Goal: Information Seeking & Learning: Learn about a topic

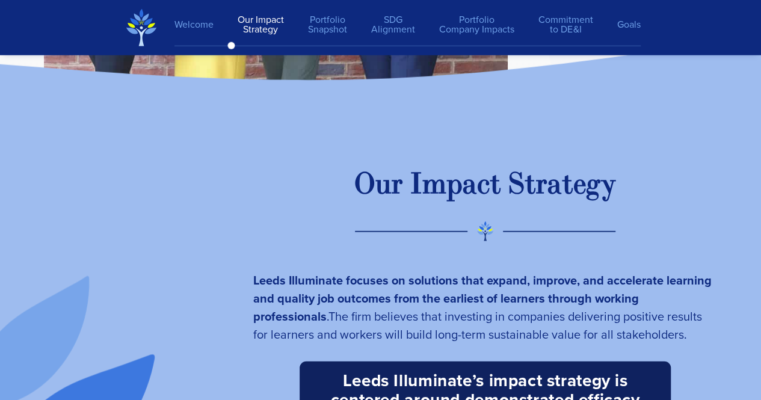
scroll to position [1746, 0]
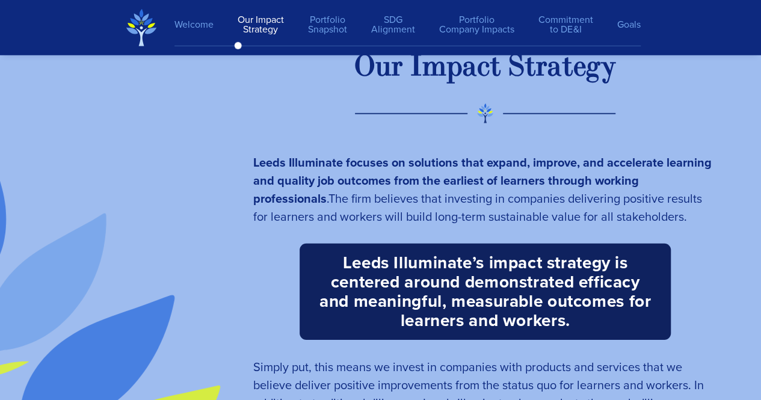
click at [316, 202] on span "The firm believes that investing in companies delivering positive results for l…" at bounding box center [477, 207] width 449 height 36
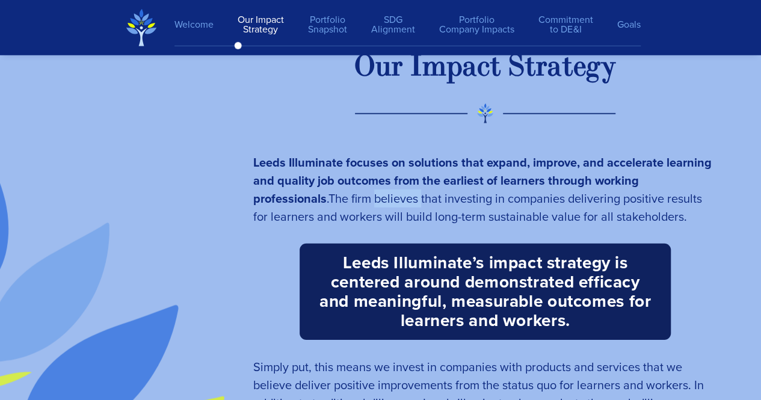
click at [316, 202] on span "The firm believes that investing in companies delivering positive results for l…" at bounding box center [477, 207] width 449 height 36
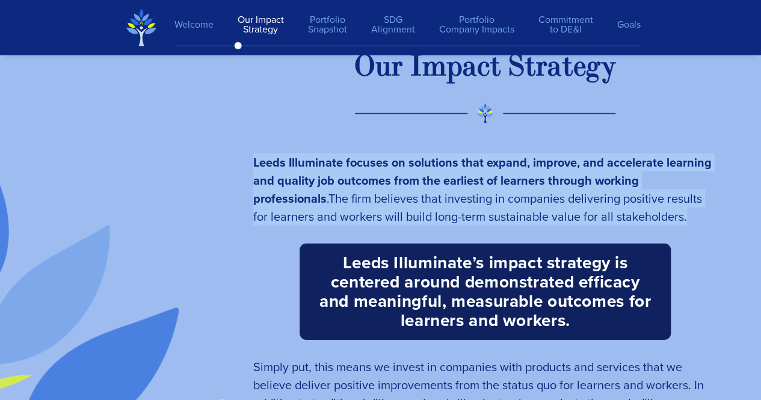
click at [316, 202] on span "The firm believes that investing in companies delivering positive results for l…" at bounding box center [477, 207] width 449 height 36
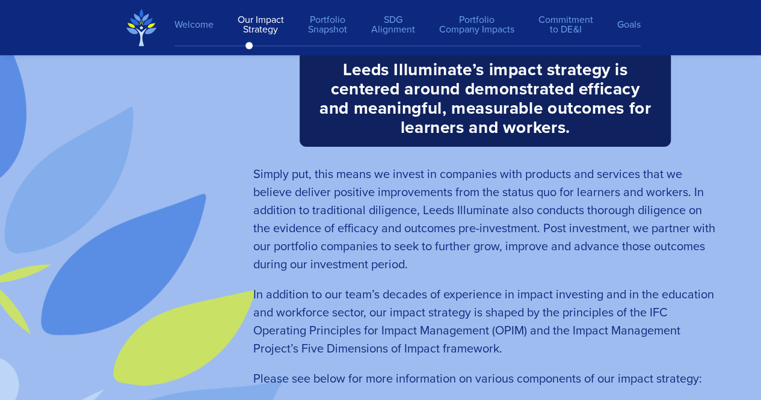
click at [316, 202] on span "Simply put, this means we invest in companies with products and services that w…" at bounding box center [484, 219] width 462 height 108
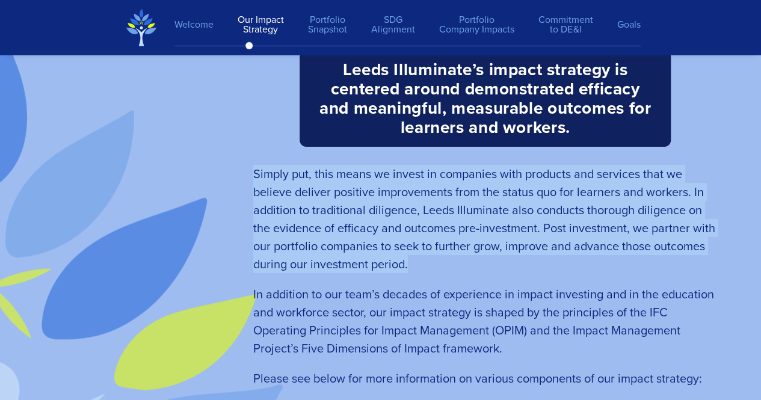
click at [316, 202] on span "Simply put, this means we invest in companies with products and services that w…" at bounding box center [484, 219] width 462 height 108
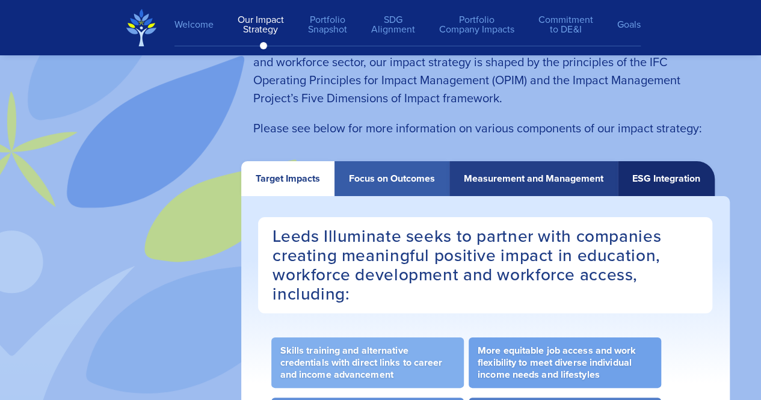
click at [441, 96] on span "In addition to our team’s decades of experience in impact investing and in the …" at bounding box center [483, 71] width 461 height 72
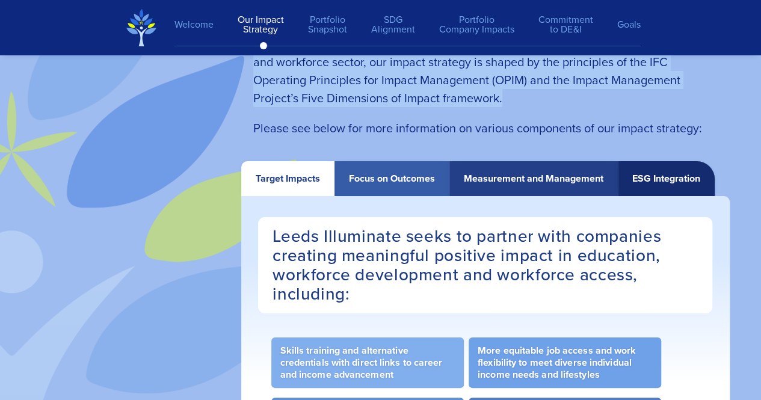
click at [441, 96] on span "In addition to our team’s decades of experience in impact investing and in the …" at bounding box center [483, 71] width 461 height 72
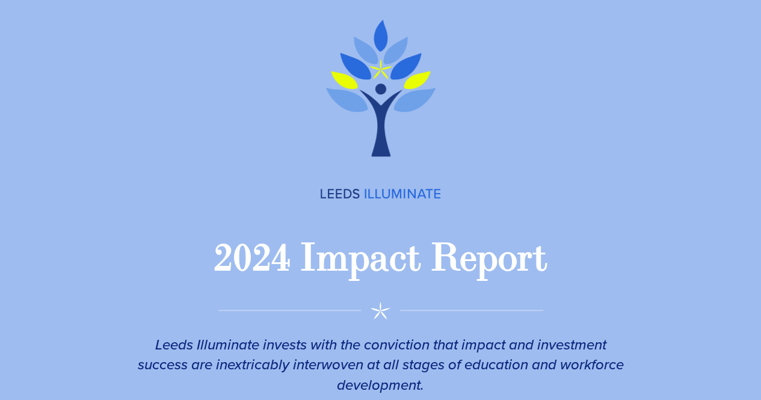
scroll to position [0, 0]
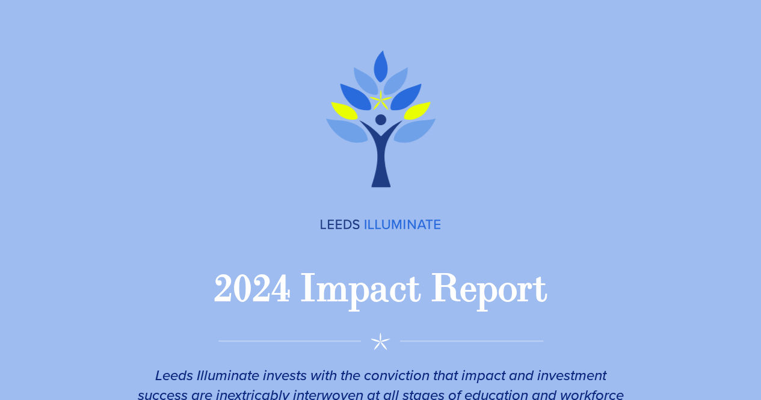
click at [358, 316] on div "2 0 2 4 I m p a c t R e p o r t" at bounding box center [380, 289] width 761 height 84
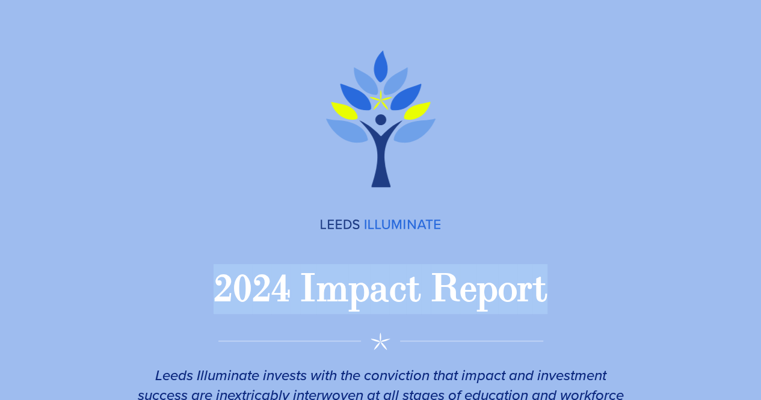
click at [358, 316] on div "2 0 2 4 I m p a c t R e p o r t" at bounding box center [380, 289] width 761 height 84
click at [353, 224] on img at bounding box center [381, 225] width 120 height 10
click at [328, 275] on div "m" at bounding box center [332, 289] width 32 height 50
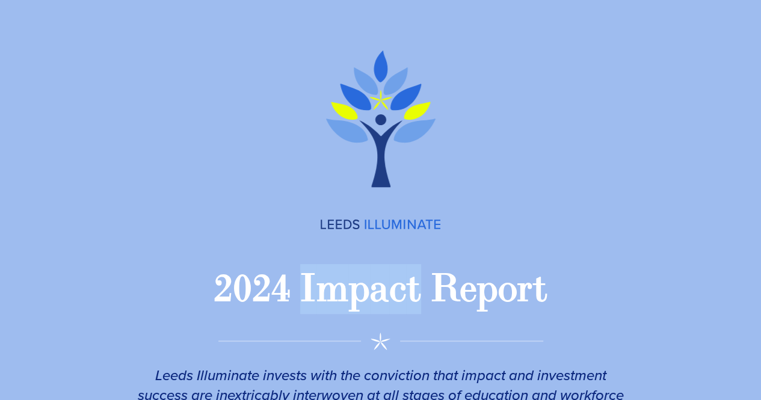
click at [328, 275] on div "m" at bounding box center [332, 289] width 32 height 50
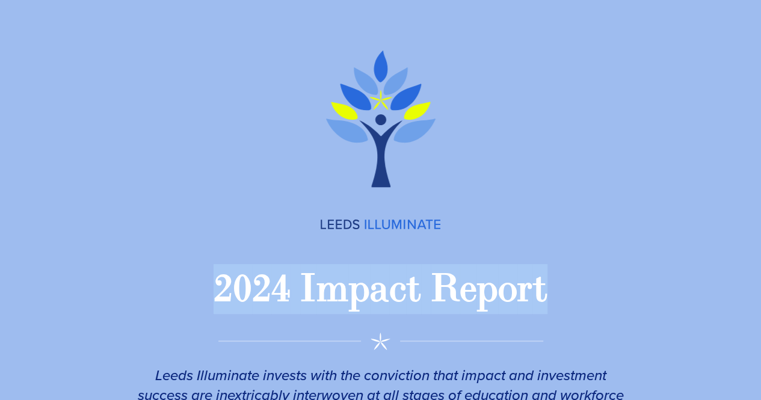
click at [328, 275] on div "m" at bounding box center [332, 289] width 32 height 50
click at [292, 288] on span "2 0 2 4 I m p a c t R e p o r t" at bounding box center [380, 289] width 334 height 50
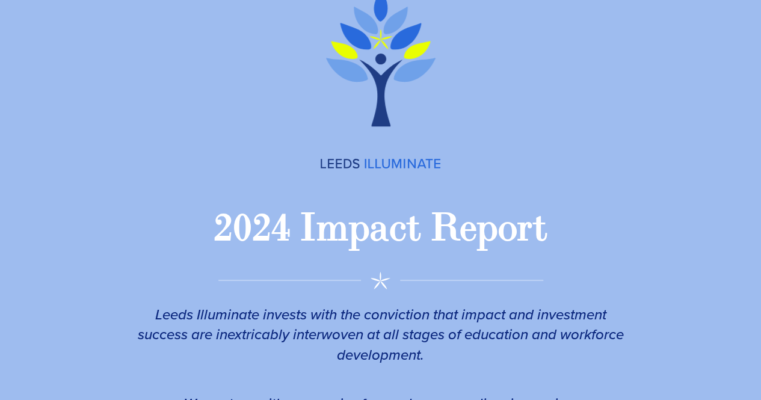
scroll to position [61, 0]
click at [303, 334] on em "Leeds Illuminate invests with the conviction that impact and investment success…" at bounding box center [381, 334] width 486 height 62
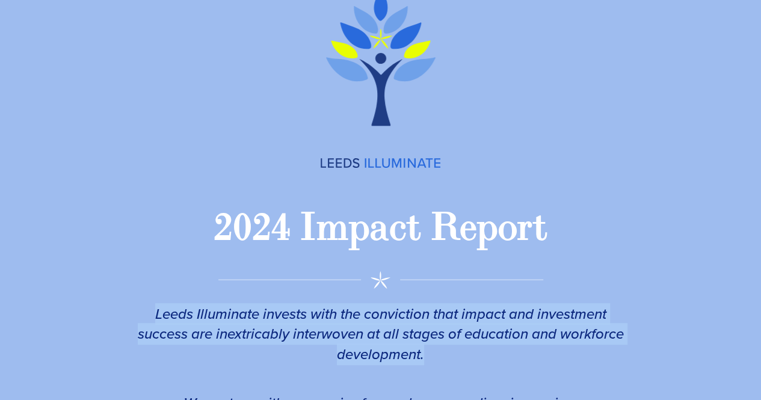
click at [303, 334] on em "Leeds Illuminate invests with the conviction that impact and investment success…" at bounding box center [381, 334] width 486 height 62
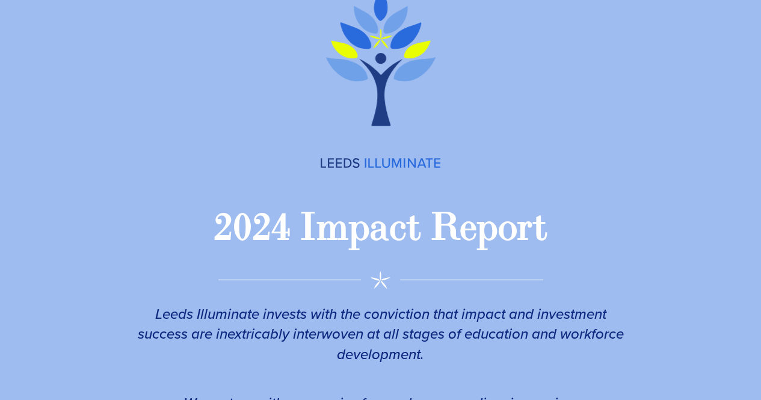
click at [303, 229] on div "I" at bounding box center [308, 228] width 16 height 50
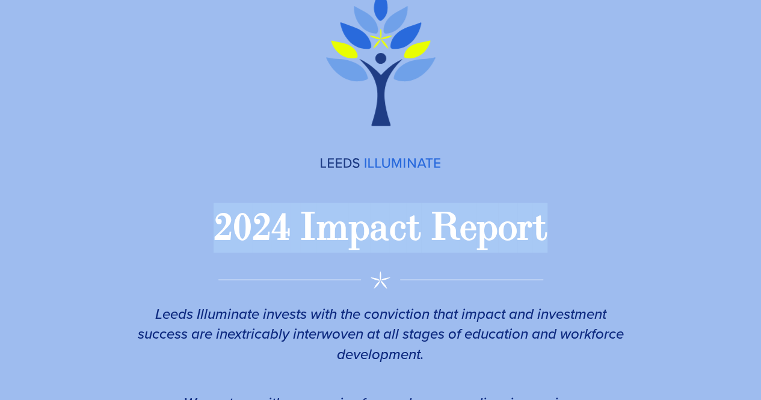
click at [303, 229] on div "I" at bounding box center [308, 228] width 16 height 50
click at [345, 224] on div "m" at bounding box center [332, 228] width 32 height 50
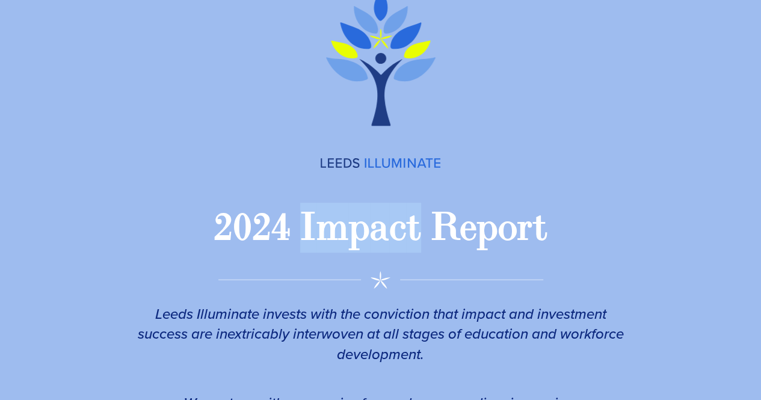
click at [345, 224] on div "m" at bounding box center [332, 228] width 32 height 50
click at [426, 242] on span "2 0 2 4 I m p a c t R e p o r t" at bounding box center [380, 228] width 334 height 50
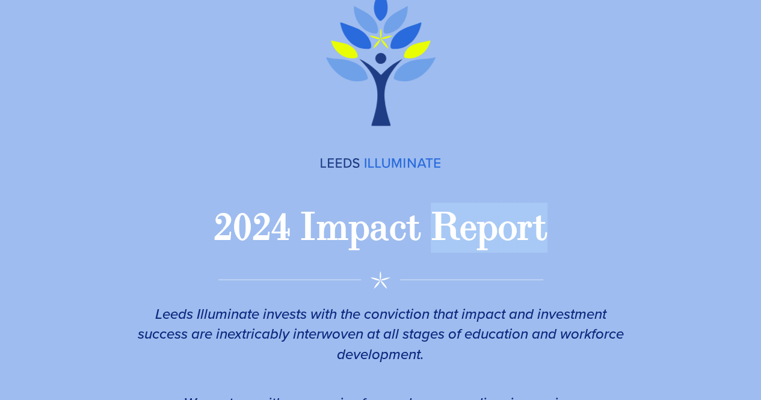
click at [426, 242] on span "2 0 2 4 I m p a c t R e p o r t" at bounding box center [380, 228] width 334 height 50
click at [376, 239] on div "a" at bounding box center [379, 228] width 19 height 50
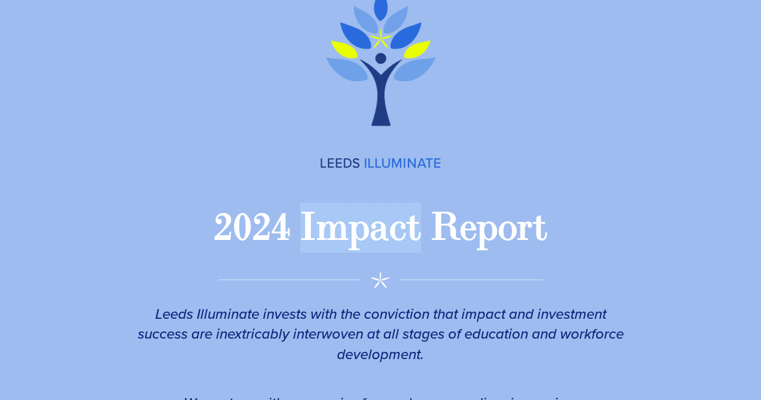
click at [376, 239] on div "a" at bounding box center [379, 228] width 19 height 50
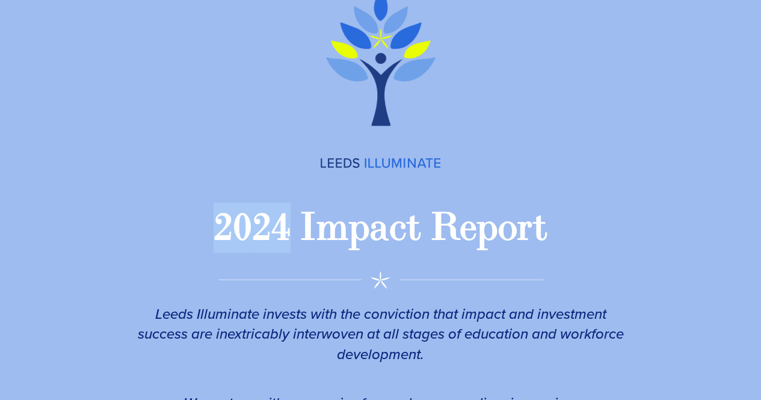
drag, startPoint x: 213, startPoint y: 223, endPoint x: 284, endPoint y: 216, distance: 71.9
click at [284, 216] on div "2 0 2 4" at bounding box center [251, 228] width 77 height 50
click at [306, 218] on div "I" at bounding box center [308, 228] width 16 height 50
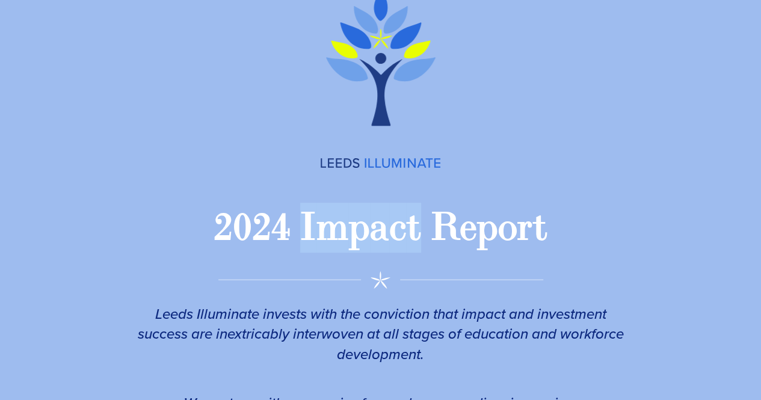
click at [306, 218] on div "I" at bounding box center [308, 228] width 16 height 50
click at [450, 239] on div "R" at bounding box center [445, 228] width 29 height 50
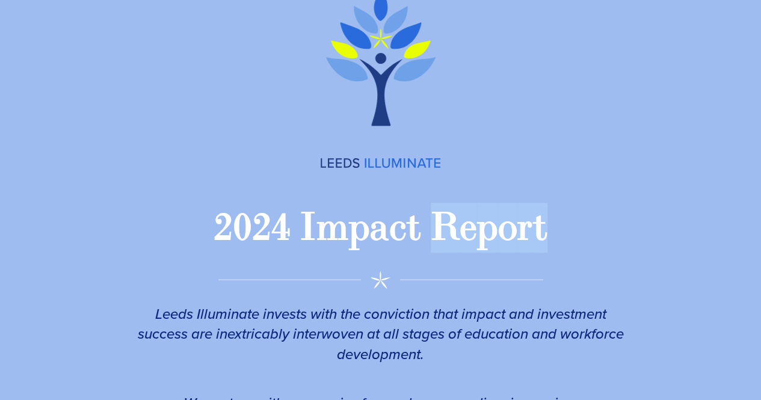
click at [450, 239] on div "R" at bounding box center [445, 228] width 29 height 50
click at [384, 242] on div "a" at bounding box center [379, 228] width 19 height 50
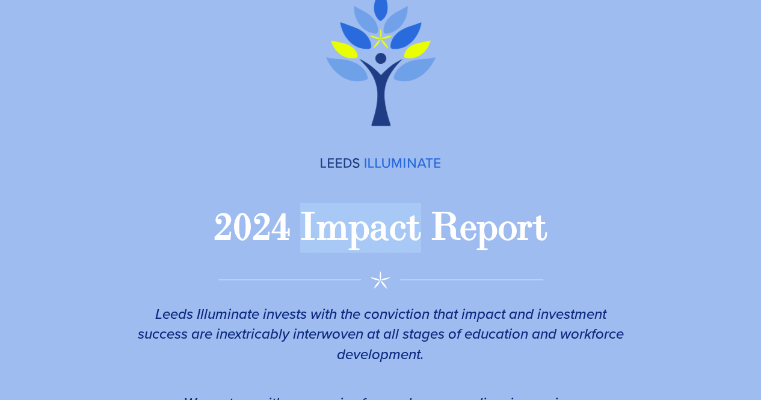
click at [384, 242] on div "a" at bounding box center [379, 228] width 19 height 50
click at [283, 233] on div "4" at bounding box center [280, 228] width 19 height 50
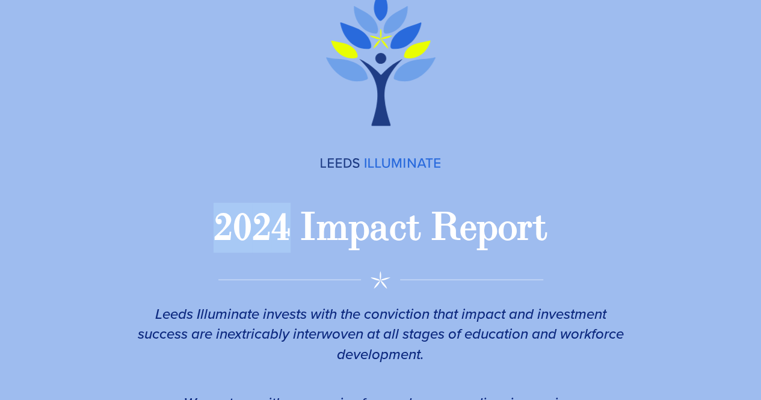
click at [283, 233] on div "4" at bounding box center [280, 228] width 19 height 50
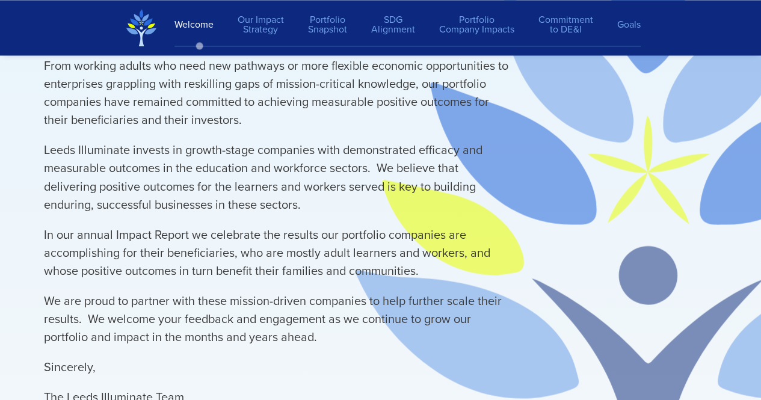
scroll to position [1085, 0]
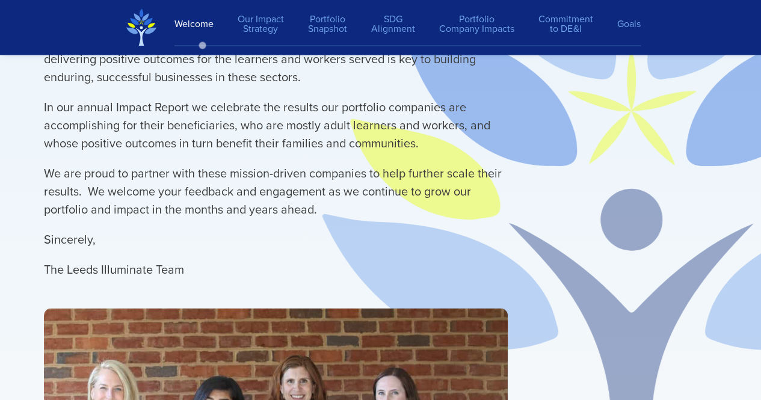
click at [284, 220] on span "From working adults who need new pathways or more flexible economic opportuniti…" at bounding box center [276, 103] width 464 height 373
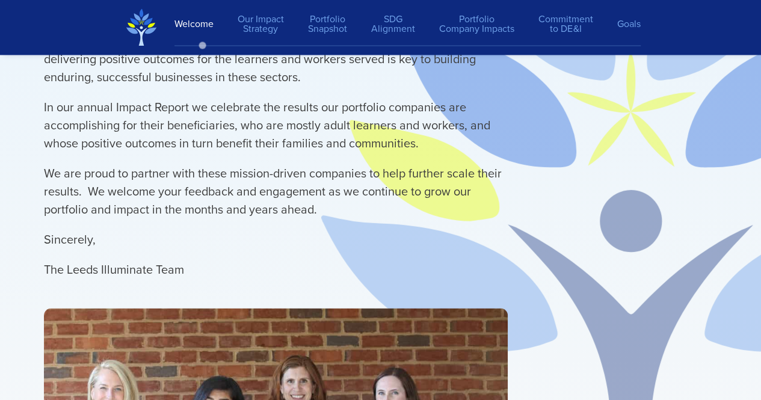
click at [284, 220] on span "From working adults who need new pathways or more flexible economic opportuniti…" at bounding box center [276, 103] width 464 height 373
click at [285, 212] on p "We are proud to partner with these mission-driven companies to help further sca…" at bounding box center [276, 191] width 464 height 54
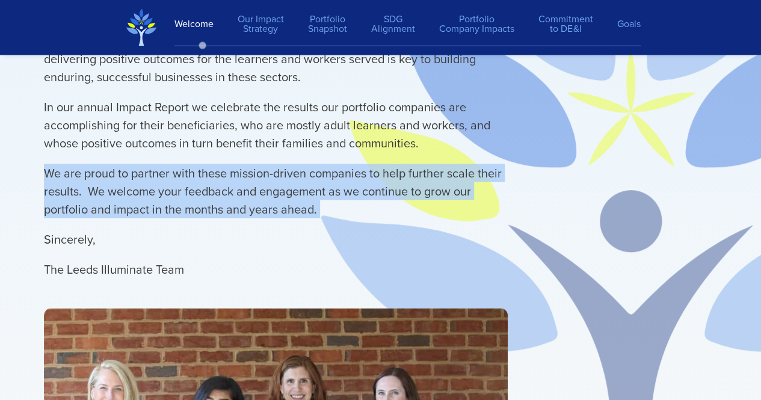
click at [285, 212] on p "We are proud to partner with these mission-driven companies to help further sca…" at bounding box center [276, 191] width 464 height 54
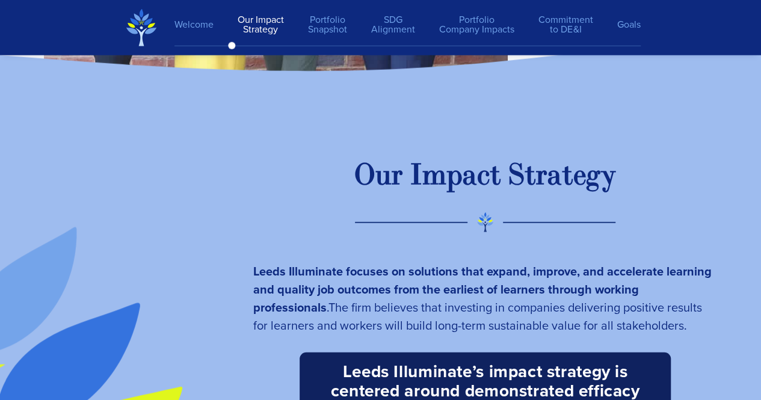
scroll to position [1833, 0]
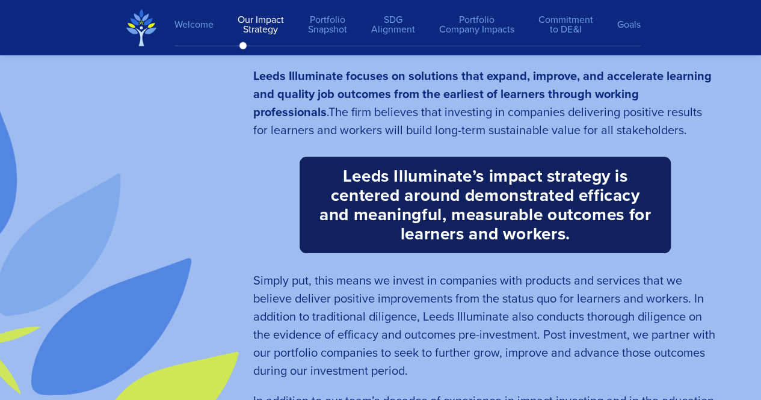
click at [388, 196] on b "Leeds Illuminate’s impact strategy is centered around demonstrated efficacy and…" at bounding box center [484, 205] width 331 height 82
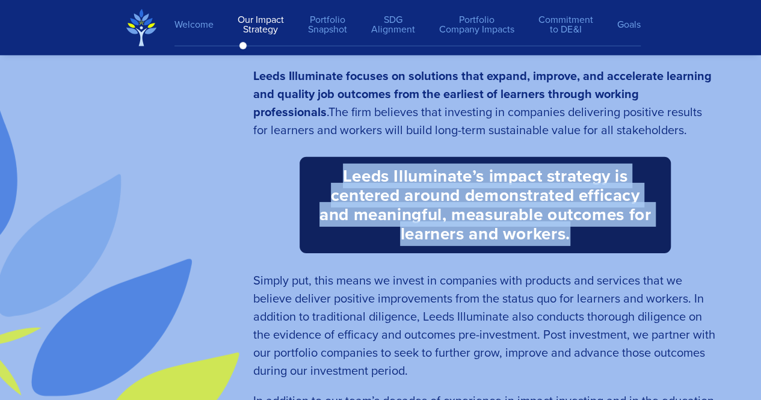
click at [388, 196] on b "Leeds Illuminate’s impact strategy is centered around demonstrated efficacy and…" at bounding box center [484, 205] width 331 height 82
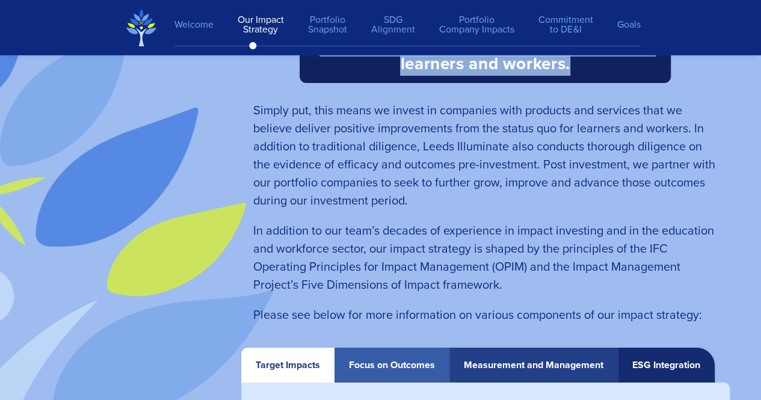
scroll to position [2004, 0]
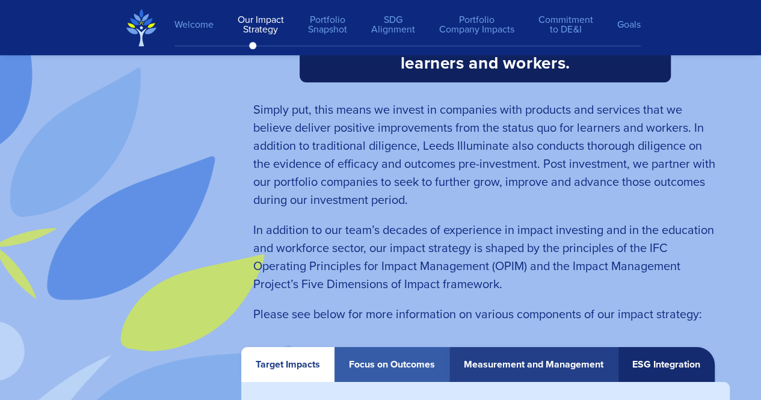
click at [390, 198] on span "Simply put, this means we invest in companies with products and services that w…" at bounding box center [484, 154] width 462 height 108
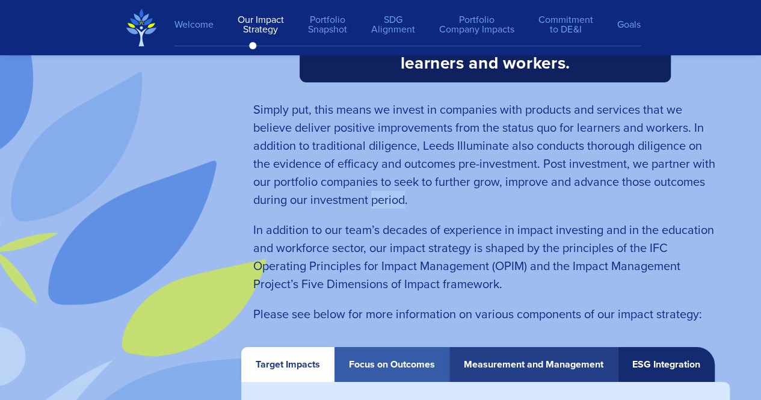
click at [390, 198] on span "Simply put, this means we invest in companies with products and services that w…" at bounding box center [484, 154] width 462 height 108
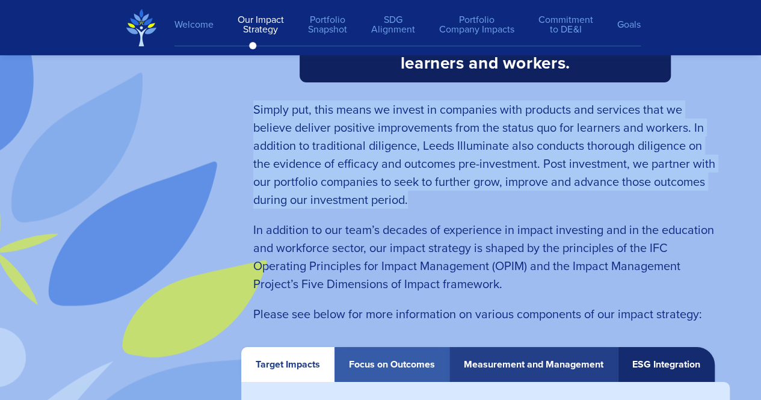
click at [390, 198] on span "Simply put, this means we invest in companies with products and services that w…" at bounding box center [484, 154] width 462 height 108
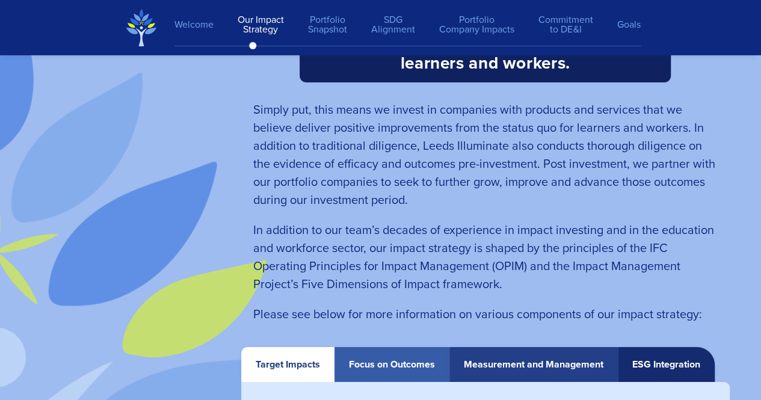
click at [376, 254] on span "In addition to our team’s decades of experience in impact investing and in the …" at bounding box center [483, 257] width 461 height 72
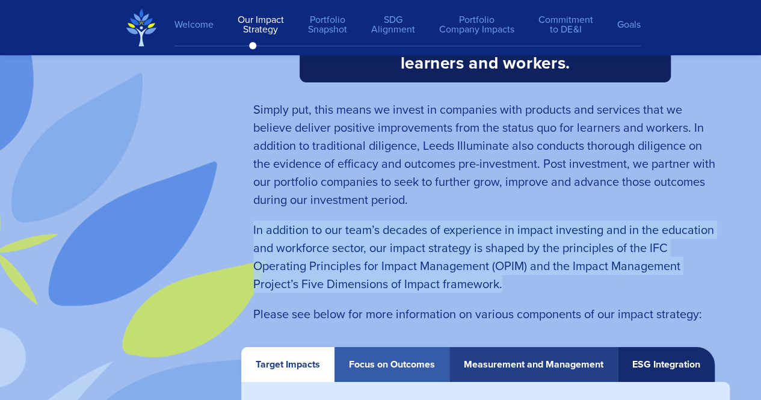
click at [376, 254] on span "In addition to our team’s decades of experience in impact investing and in the …" at bounding box center [483, 257] width 461 height 72
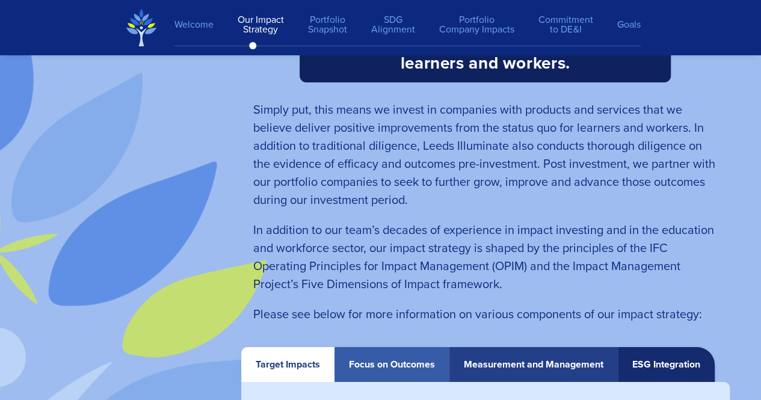
click at [407, 159] on span "Simply put, this means we invest in companies with products and services that w…" at bounding box center [484, 154] width 462 height 108
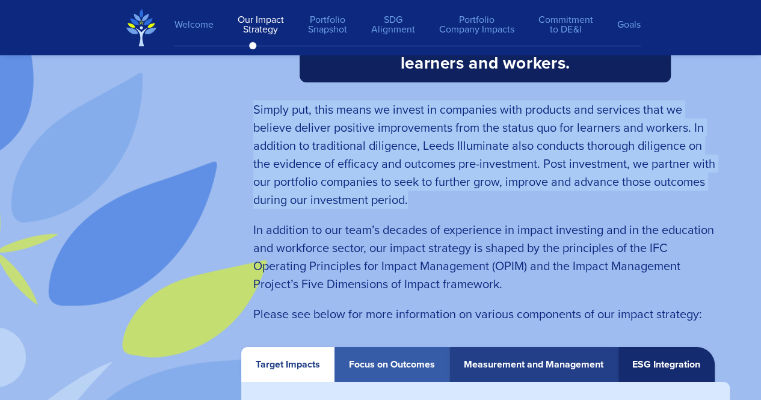
click at [407, 159] on span "Simply put, this means we invest in companies with products and services that w…" at bounding box center [484, 154] width 462 height 108
click at [425, 146] on span "Simply put, this means we invest in companies with products and services that w…" at bounding box center [484, 154] width 462 height 108
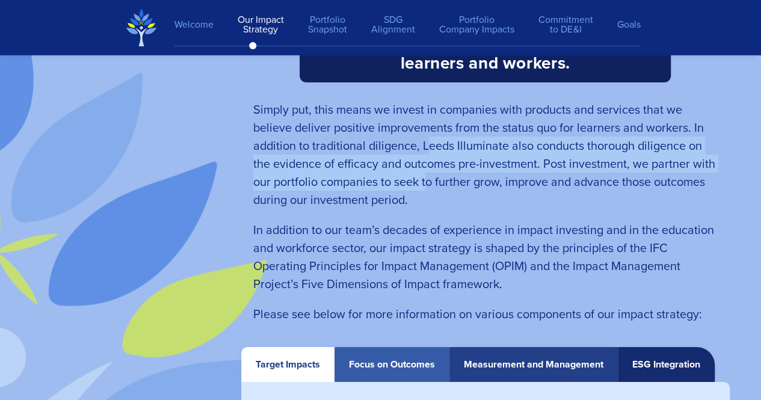
drag, startPoint x: 425, startPoint y: 146, endPoint x: 425, endPoint y: 182, distance: 36.7
click at [425, 182] on span "Simply put, this means we invest in companies with products and services that w…" at bounding box center [484, 154] width 462 height 108
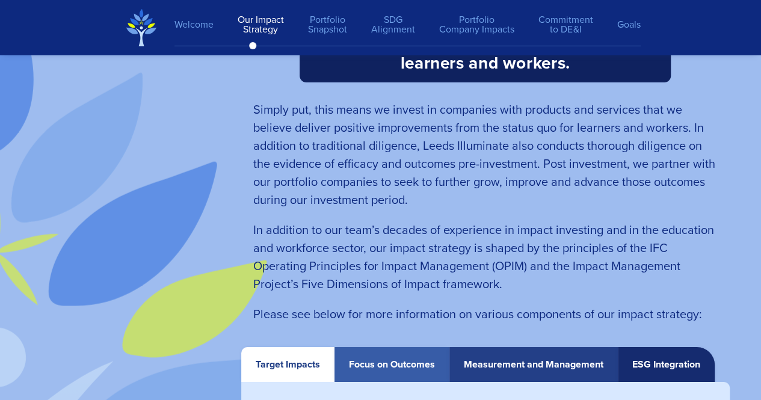
click at [423, 156] on span "Simply put, this means we invest in companies with products and services that w…" at bounding box center [484, 154] width 462 height 108
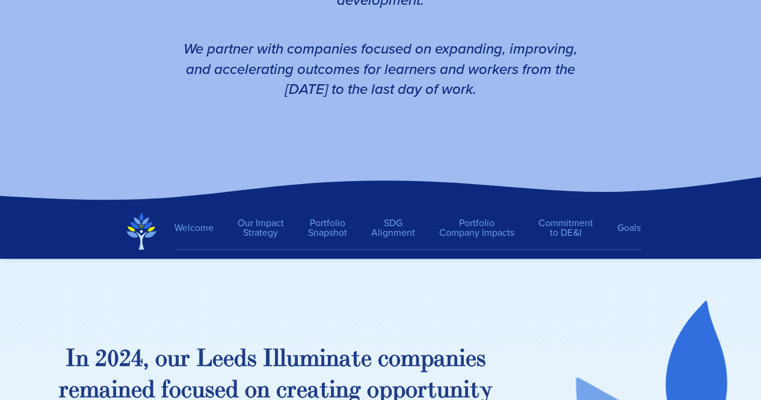
scroll to position [415, 0]
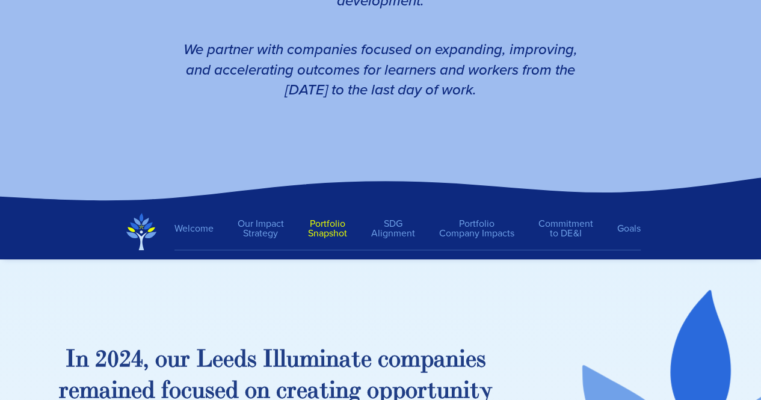
click at [331, 237] on link "Portfolio Snapshot" at bounding box center [327, 228] width 63 height 31
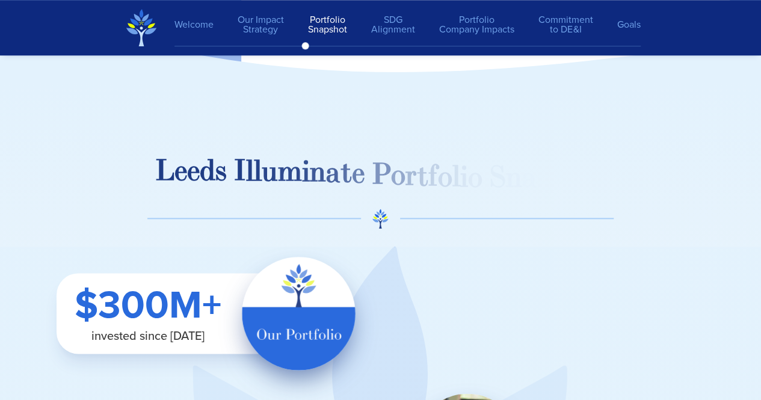
scroll to position [2901, 0]
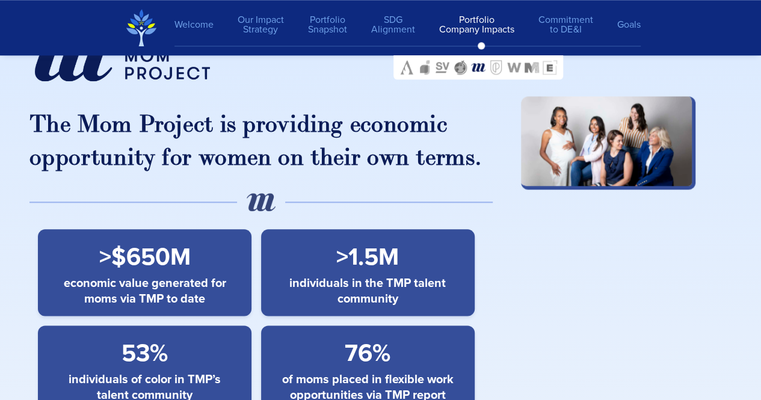
scroll to position [9842, 0]
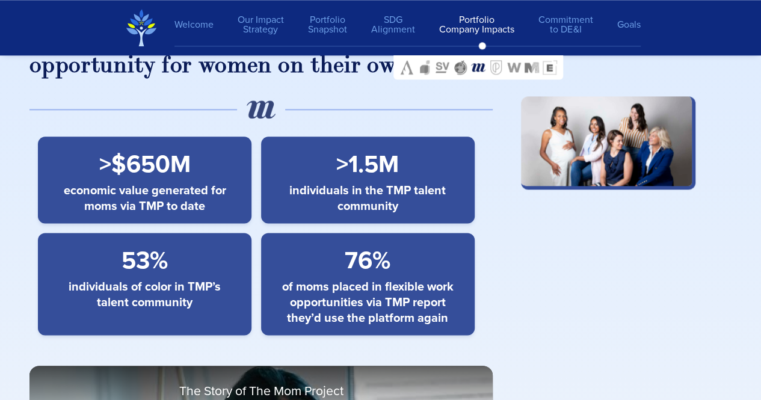
click at [343, 171] on span ">1.5M" at bounding box center [367, 164] width 63 height 36
click at [336, 160] on span ">1.5M" at bounding box center [367, 164] width 63 height 36
drag, startPoint x: 336, startPoint y: 160, endPoint x: 391, endPoint y: 163, distance: 56.0
click at [391, 163] on span ">1.5M" at bounding box center [367, 164] width 63 height 36
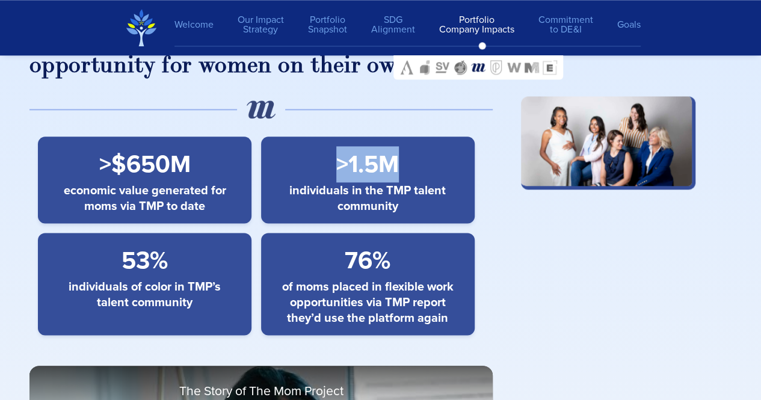
click at [353, 167] on span ">1.5M" at bounding box center [367, 164] width 63 height 36
click at [278, 68] on div at bounding box center [407, 67] width 466 height 24
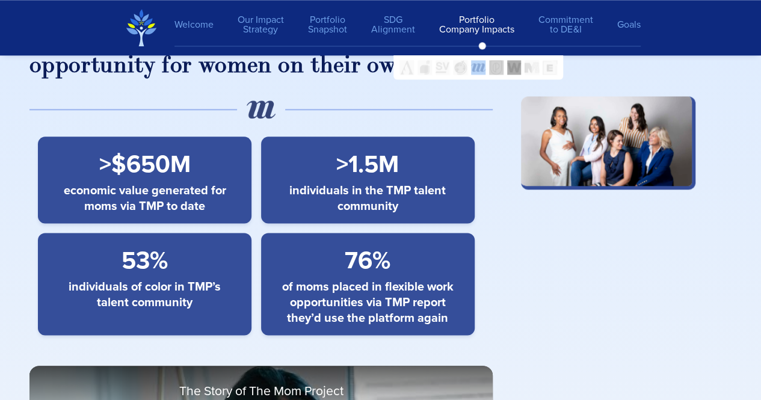
click at [278, 68] on div at bounding box center [407, 67] width 466 height 24
click at [221, 77] on div at bounding box center [407, 67] width 466 height 24
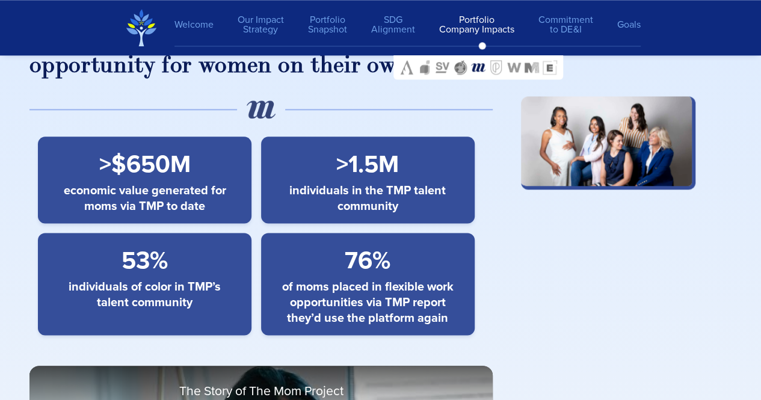
click at [333, 173] on div ">1.5M" at bounding box center [368, 164] width 194 height 36
click at [305, 68] on div at bounding box center [407, 67] width 466 height 24
click at [321, 182] on div ">1.5M" at bounding box center [368, 164] width 194 height 36
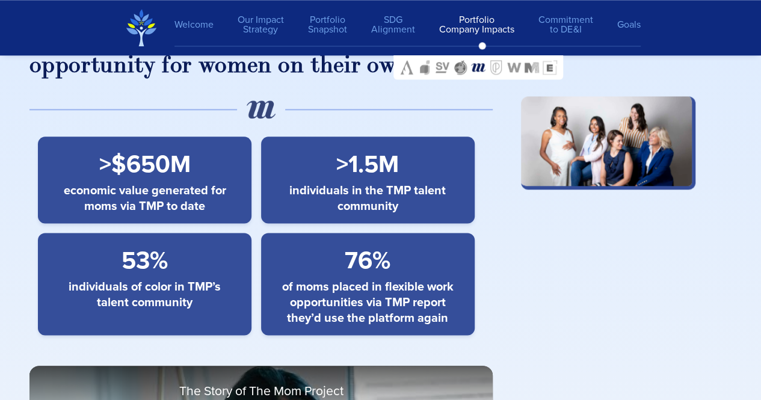
click at [321, 193] on span "individuals in the TMP talent community" at bounding box center [367, 197] width 180 height 31
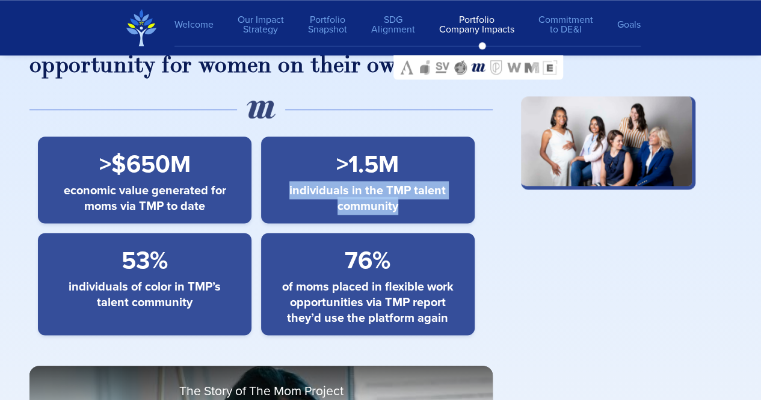
click at [321, 193] on span "individuals in the TMP talent community" at bounding box center [367, 197] width 180 height 31
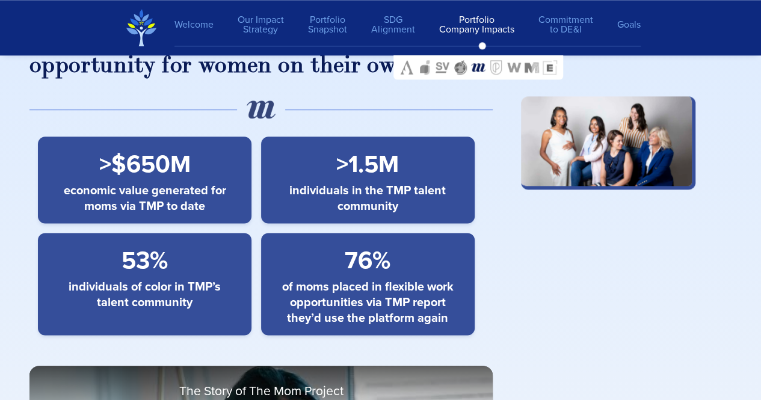
click at [339, 164] on span ">1.5M" at bounding box center [367, 164] width 63 height 36
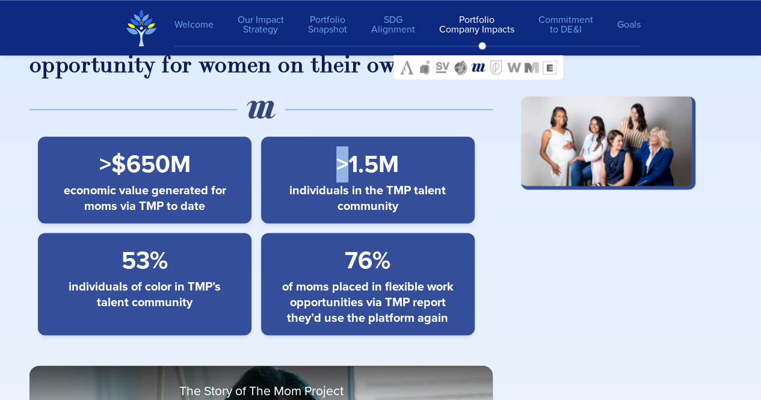
click at [339, 164] on span ">1.5M" at bounding box center [367, 164] width 63 height 36
click at [315, 31] on link "Portfolio Snapshot" at bounding box center [327, 24] width 63 height 31
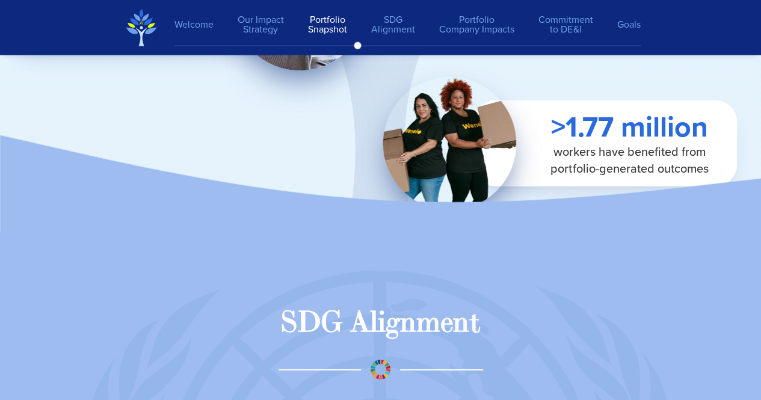
scroll to position [3866, 0]
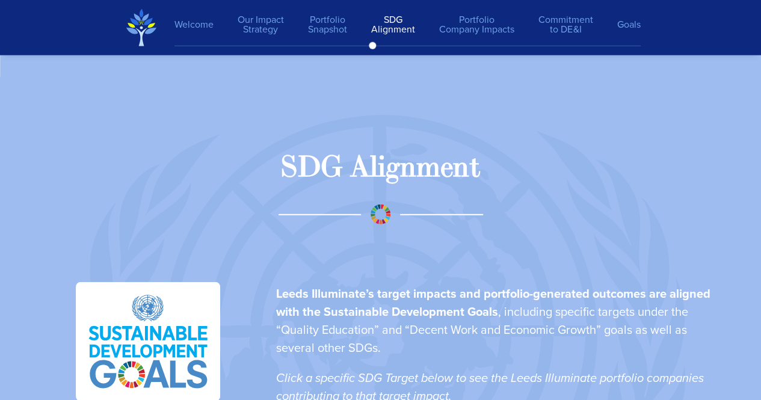
click at [340, 182] on div "G" at bounding box center [332, 167] width 22 height 37
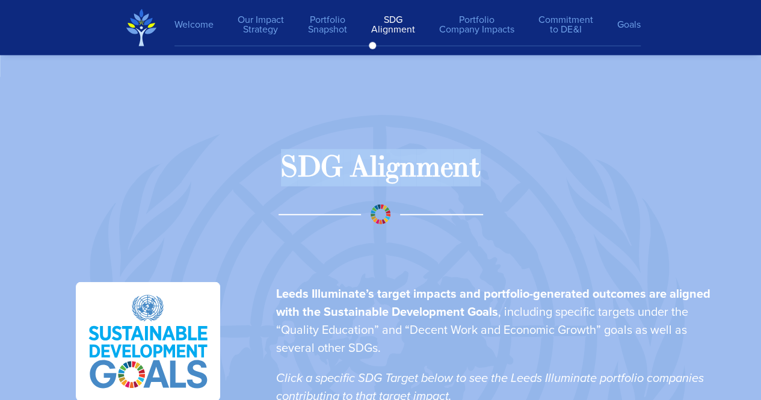
click at [340, 182] on div "G" at bounding box center [332, 167] width 22 height 37
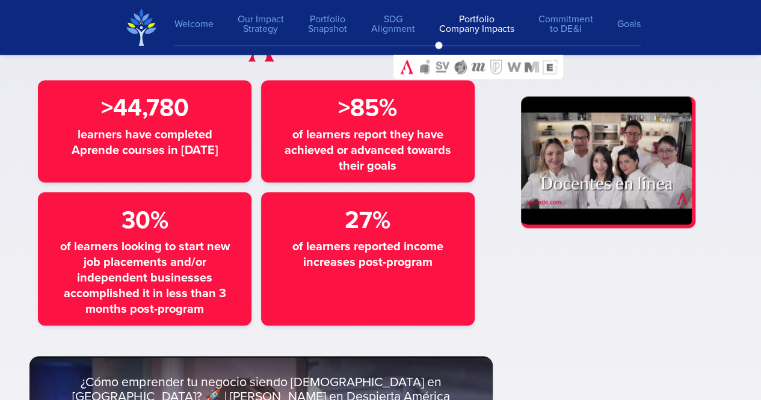
scroll to position [5574, 0]
drag, startPoint x: 342, startPoint y: 104, endPoint x: 385, endPoint y: 108, distance: 43.4
click at [385, 108] on span ">85%" at bounding box center [367, 108] width 59 height 36
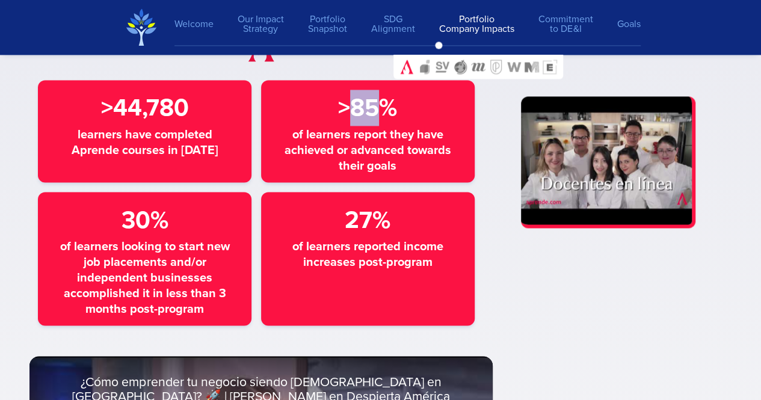
drag, startPoint x: 350, startPoint y: 102, endPoint x: 374, endPoint y: 106, distance: 24.5
click at [374, 106] on span ">85%" at bounding box center [367, 108] width 59 height 36
click at [16, 253] on section "Aprende is increasing access to a catalog of online programs and career discove…" at bounding box center [380, 261] width 761 height 1109
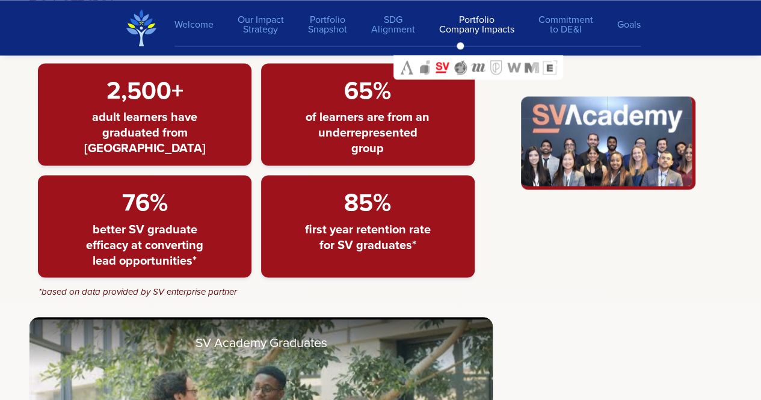
scroll to position [7766, 0]
click at [168, 254] on span "better SV graduate efficacy at converting lead opportunities*" at bounding box center [145, 244] width 132 height 47
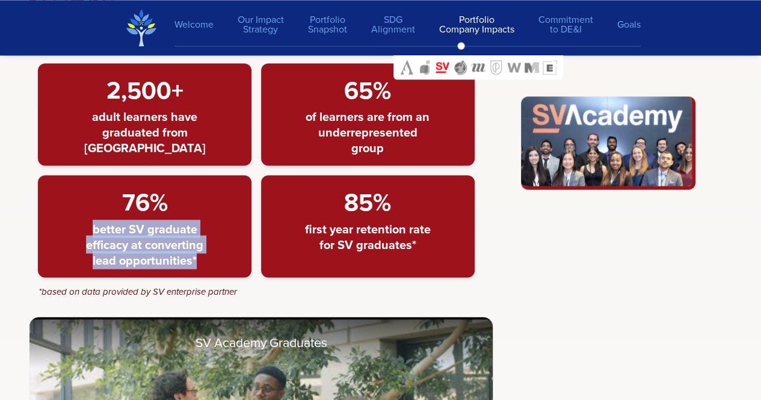
click at [168, 254] on span "better SV graduate efficacy at converting lead opportunities*" at bounding box center [145, 244] width 132 height 47
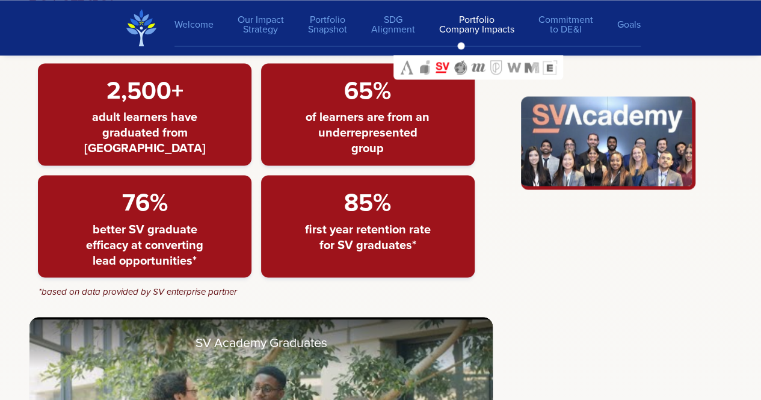
click at [166, 296] on div "*based on data provided by SV enterprise partner" at bounding box center [137, 291] width 198 height 9
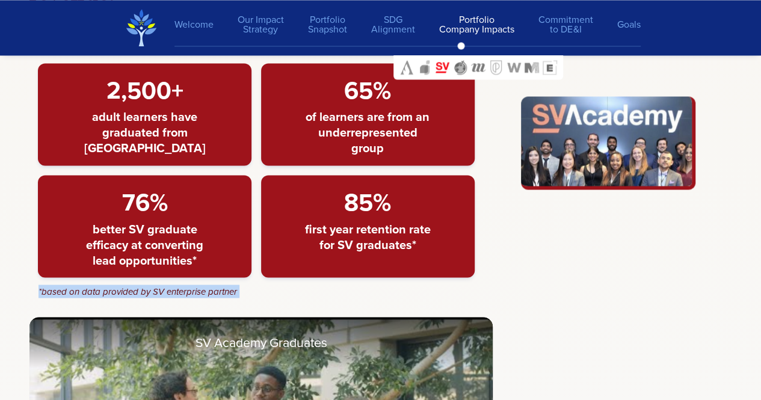
click at [166, 296] on div "*based on data provided by SV enterprise partner" at bounding box center [137, 291] width 198 height 9
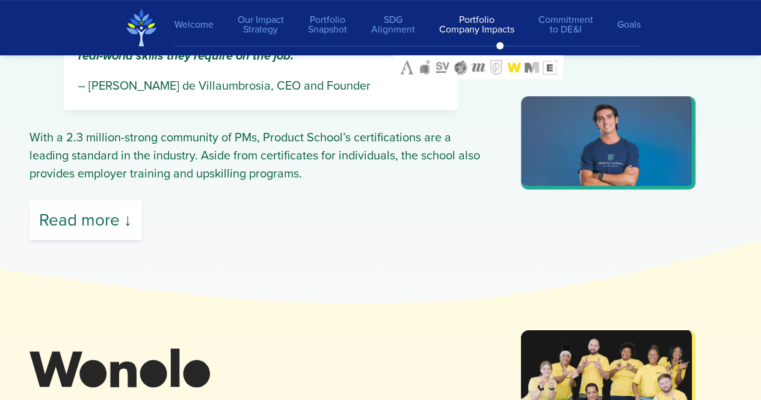
scroll to position [11575, 0]
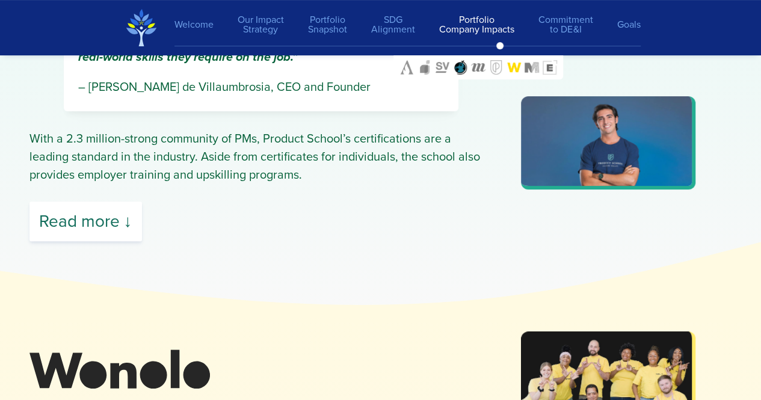
click at [461, 67] on img at bounding box center [460, 67] width 14 height 14
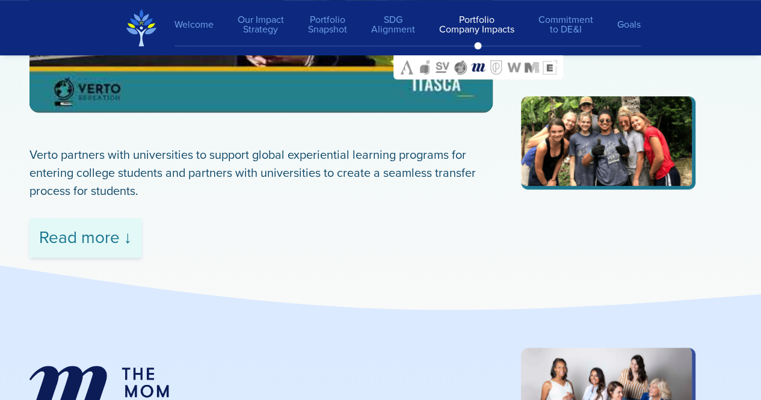
click at [111, 242] on div "Read more ↓" at bounding box center [85, 238] width 112 height 40
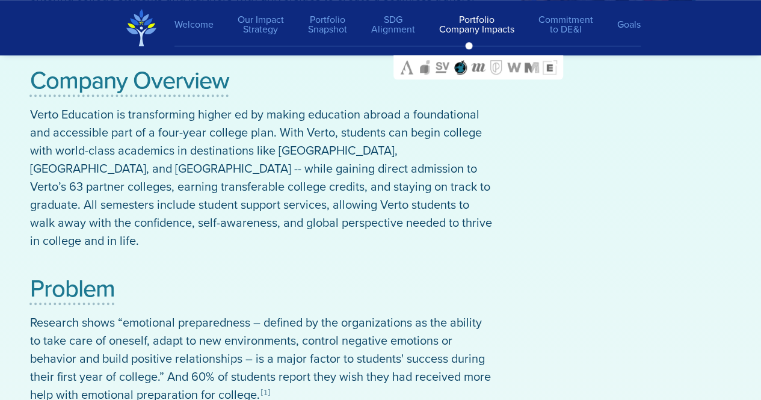
scroll to position [9534, 0]
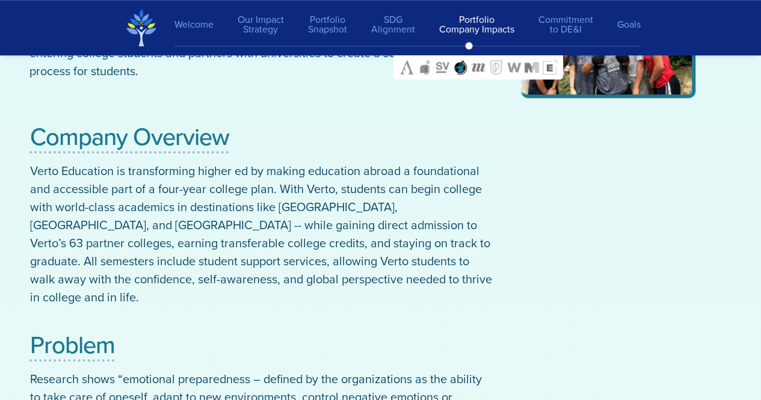
click at [251, 227] on span "Verto Education is transforming higher ed by making education abroad a foundati…" at bounding box center [261, 234] width 462 height 144
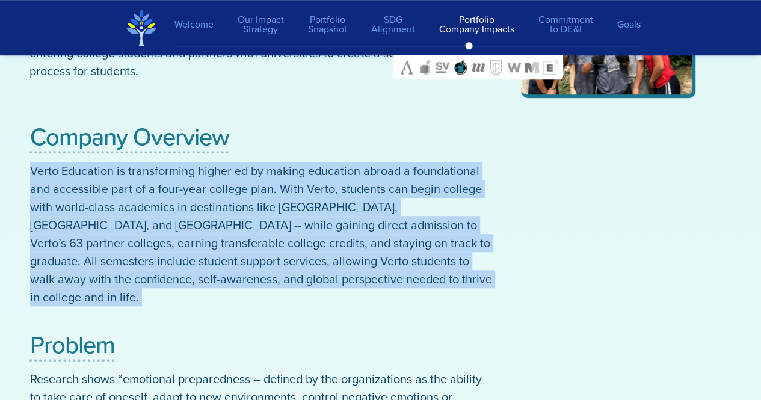
click at [251, 227] on span "Verto Education is transforming higher ed by making education abroad a foundati…" at bounding box center [261, 234] width 462 height 144
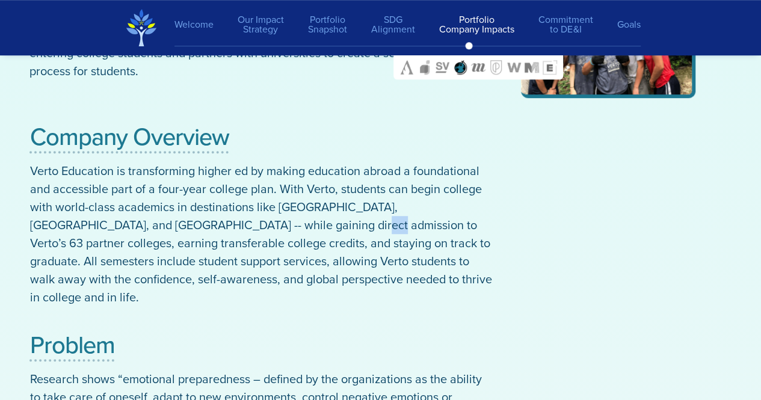
click at [251, 227] on span "Verto Education is transforming higher ed by making education abroad a foundati…" at bounding box center [261, 234] width 462 height 144
click at [643, 283] on div at bounding box center [626, 363] width 210 height 530
click at [476, 68] on img at bounding box center [478, 67] width 14 height 14
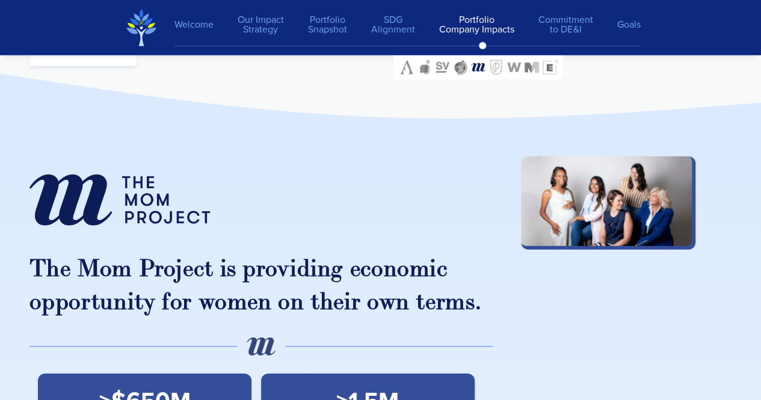
scroll to position [11052, 0]
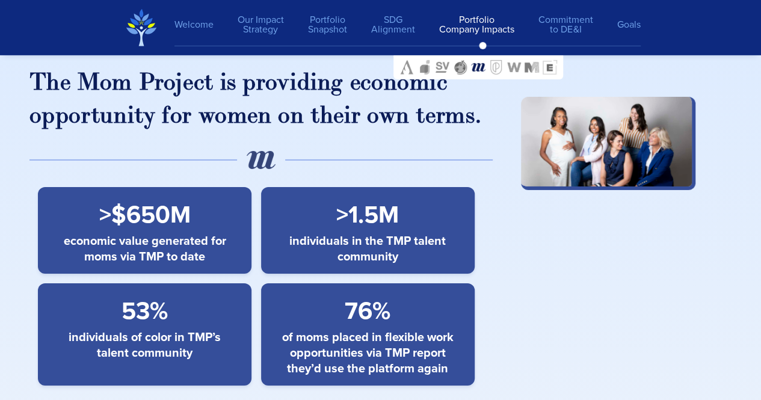
click at [346, 329] on span "of moms placed in flexible work opportunities via TMP report they’d use the pla…" at bounding box center [367, 352] width 180 height 47
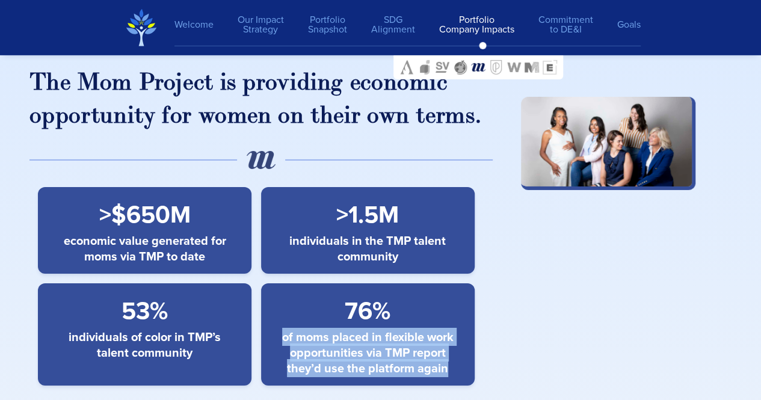
click at [346, 329] on span "of moms placed in flexible work opportunities via TMP report they’d use the pla…" at bounding box center [367, 352] width 180 height 47
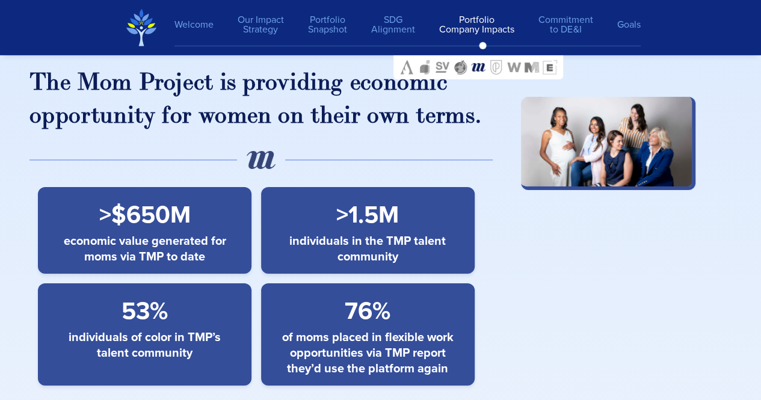
click at [125, 293] on span "53%" at bounding box center [144, 311] width 46 height 36
click at [374, 293] on span "76%" at bounding box center [368, 311] width 46 height 36
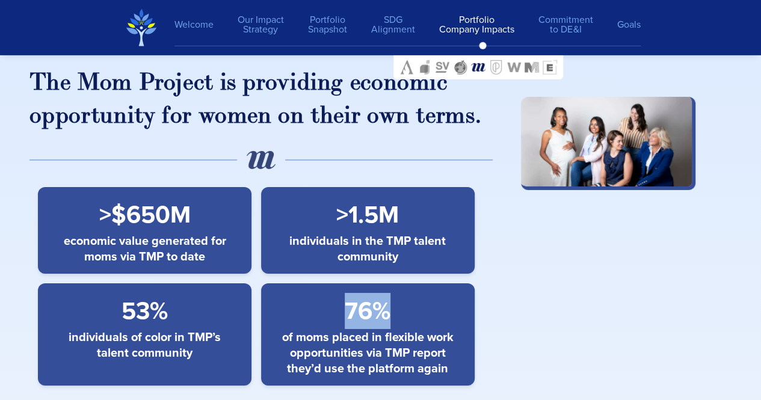
click at [374, 293] on span "76%" at bounding box center [368, 311] width 46 height 36
click at [109, 283] on div "53% individuals of color in TMP’s talent community" at bounding box center [144, 334] width 213 height 102
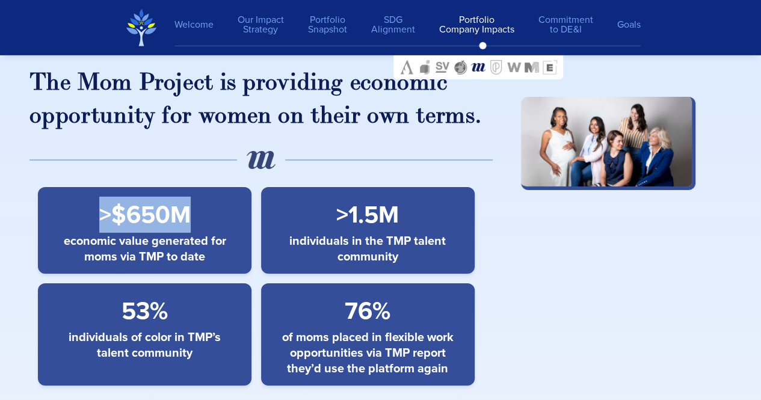
drag, startPoint x: 103, startPoint y: 130, endPoint x: 189, endPoint y: 132, distance: 86.0
click at [189, 197] on span ">$650M" at bounding box center [144, 215] width 91 height 36
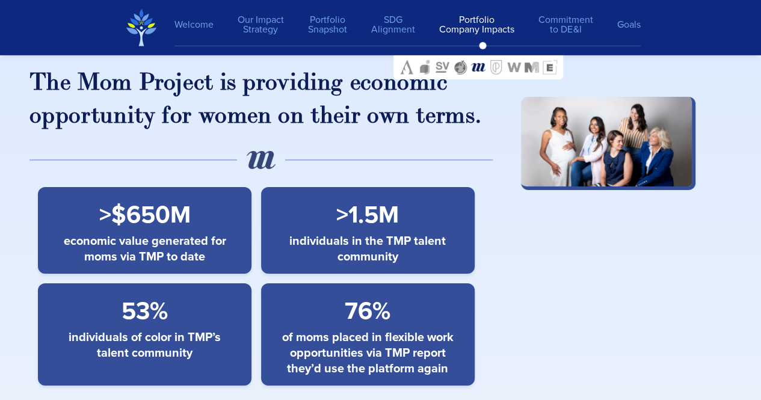
click at [365, 233] on span "individuals in the TMP talent community" at bounding box center [367, 248] width 180 height 31
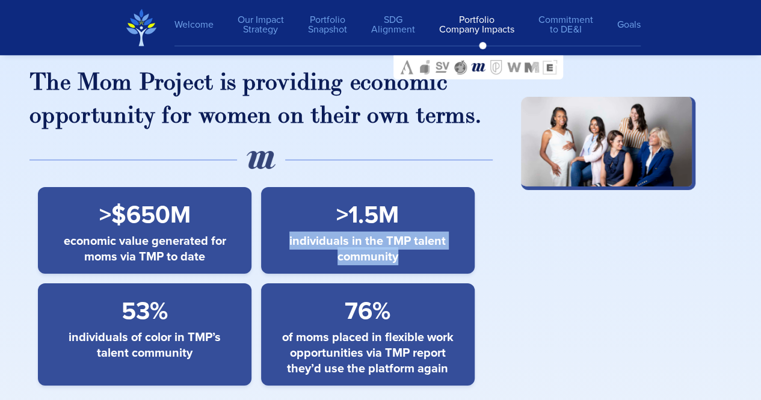
click at [365, 233] on span "individuals in the TMP talent community" at bounding box center [367, 248] width 180 height 31
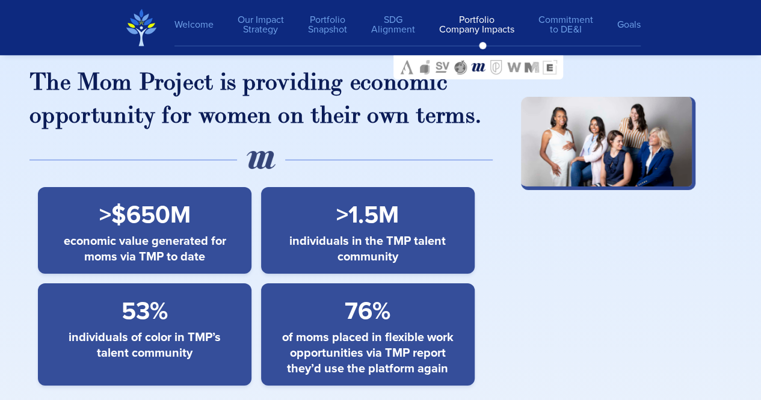
click at [359, 197] on span ">1.5M" at bounding box center [367, 215] width 63 height 36
click at [340, 197] on span ">1.5M" at bounding box center [367, 215] width 63 height 36
drag, startPoint x: 340, startPoint y: 129, endPoint x: 389, endPoint y: 127, distance: 48.7
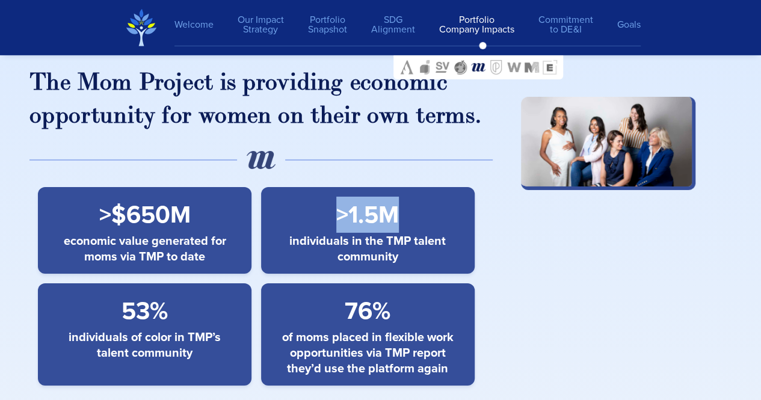
click at [389, 197] on span ">1.5M" at bounding box center [367, 215] width 63 height 36
click at [374, 233] on span "individuals in the TMP talent community" at bounding box center [367, 248] width 180 height 31
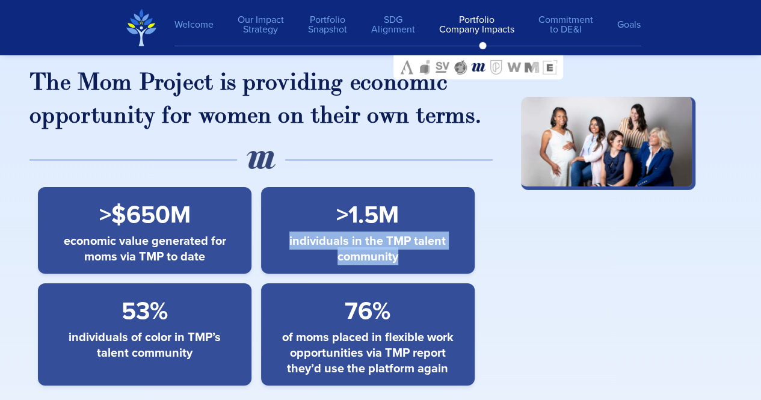
click at [374, 233] on span "individuals in the TMP talent community" at bounding box center [367, 248] width 180 height 31
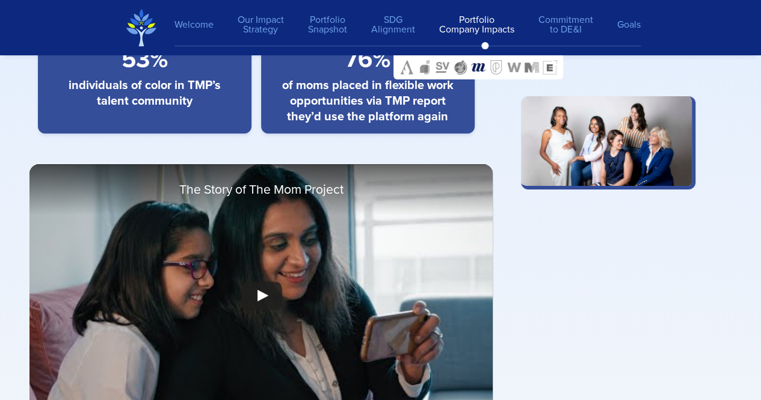
scroll to position [11536, 0]
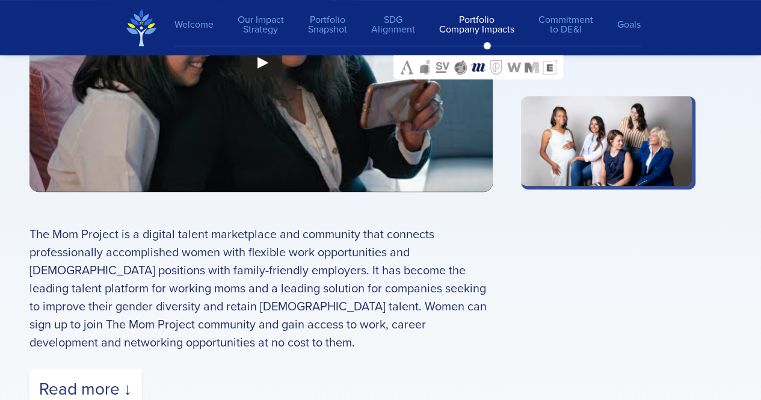
click at [374, 225] on p "The Mom Project is a digital talent marketplace and community that connects pro…" at bounding box center [261, 288] width 464 height 126
click at [384, 225] on p "The Mom Project is a digital talent marketplace and community that connects pro…" at bounding box center [261, 288] width 464 height 126
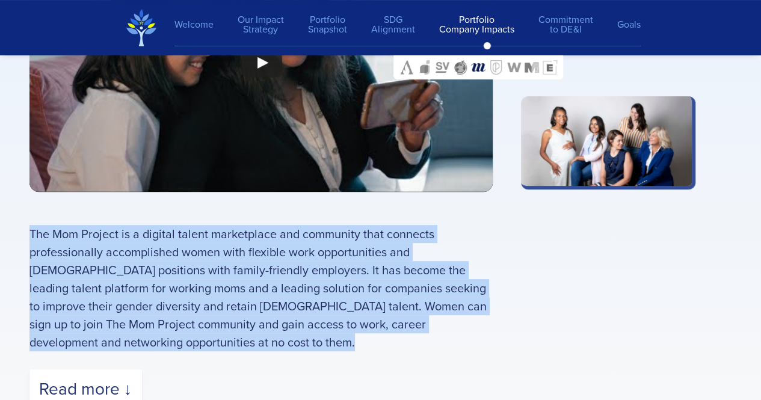
click at [384, 225] on p "The Mom Project is a digital talent marketplace and community that connects pro…" at bounding box center [261, 288] width 464 height 126
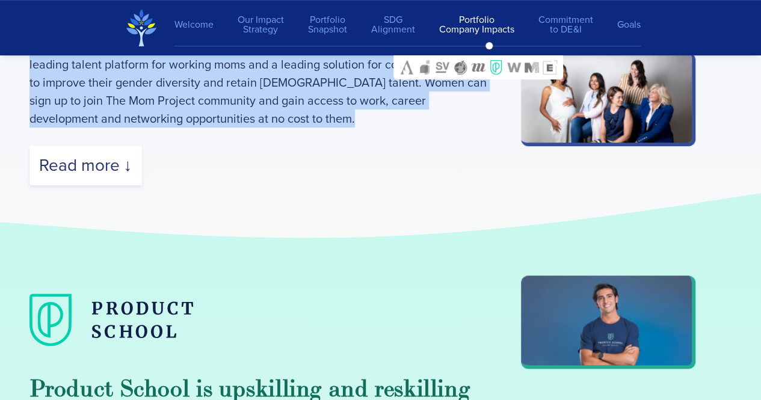
scroll to position [11973, 0]
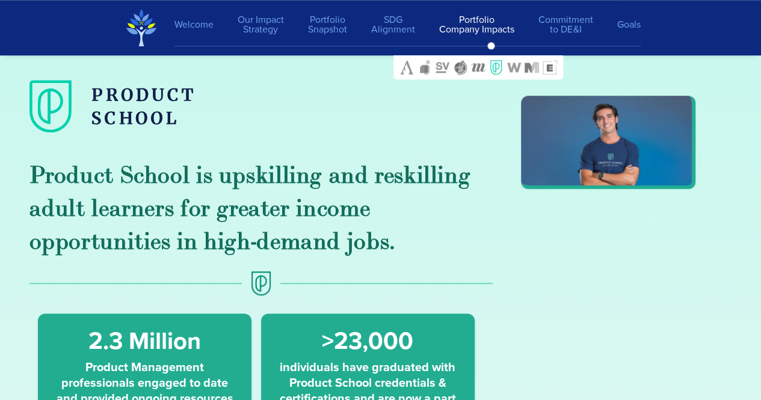
click at [384, 161] on h3 "Product School is upskilling and reskilling adult learners for greater income o…" at bounding box center [261, 209] width 464 height 99
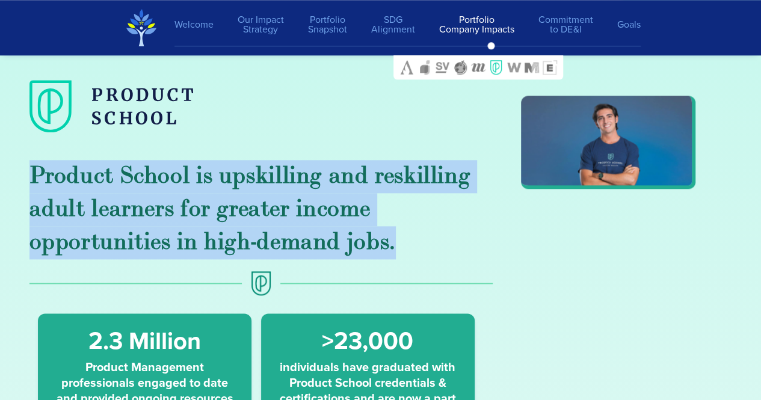
click at [384, 161] on h3 "Product School is upskilling and reskilling adult learners for greater income o…" at bounding box center [261, 209] width 464 height 99
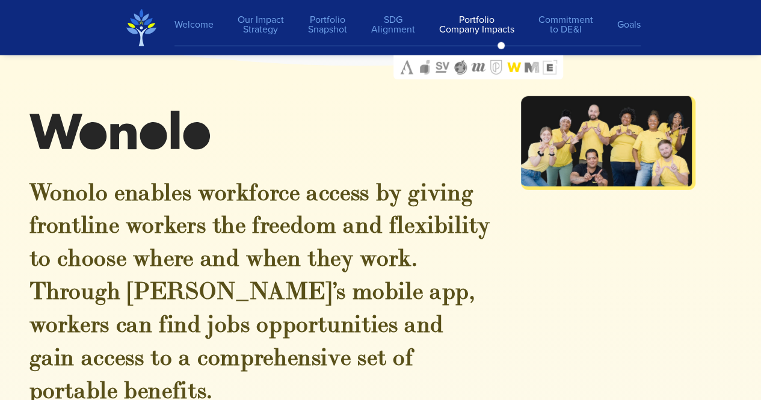
scroll to position [13294, 0]
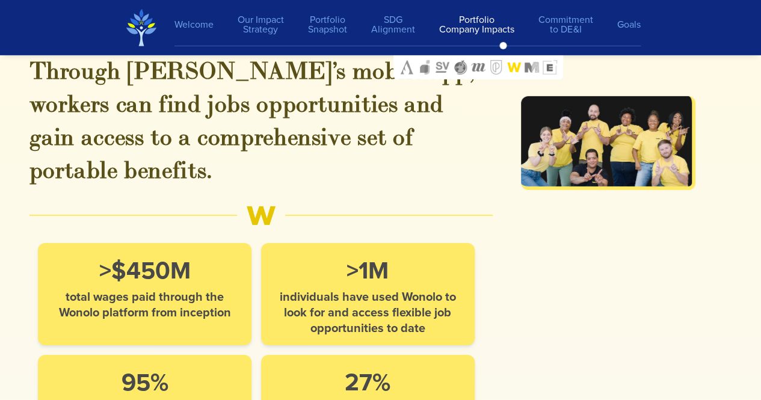
click at [180, 289] on span "total wages paid through the Wonolo platform from inception" at bounding box center [145, 304] width 180 height 31
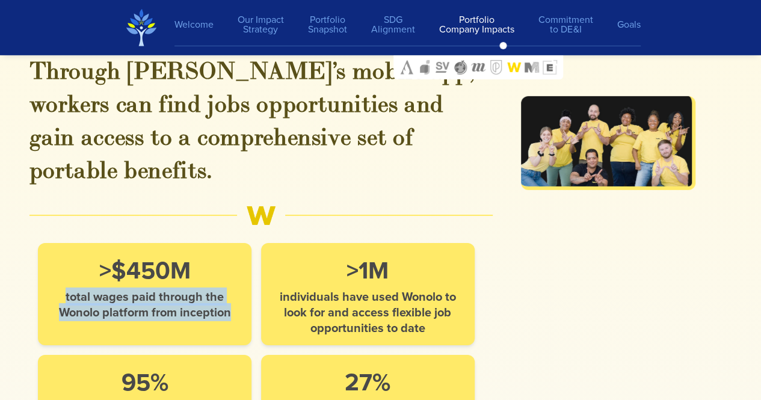
click at [180, 289] on span "total wages paid through the Wonolo platform from inception" at bounding box center [145, 304] width 180 height 31
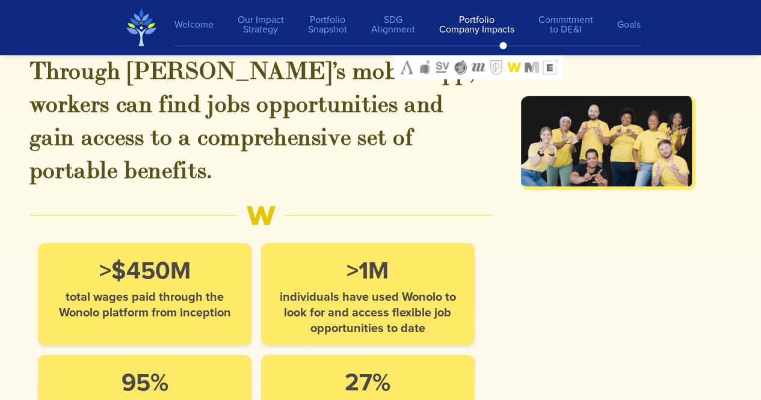
click at [402, 289] on span "individuals have used Wonolo to look for and access flexible job opportunities …" at bounding box center [367, 312] width 180 height 47
click at [367, 289] on span "individuals have used Wonolo to look for and access flexible job opportunities …" at bounding box center [367, 312] width 180 height 47
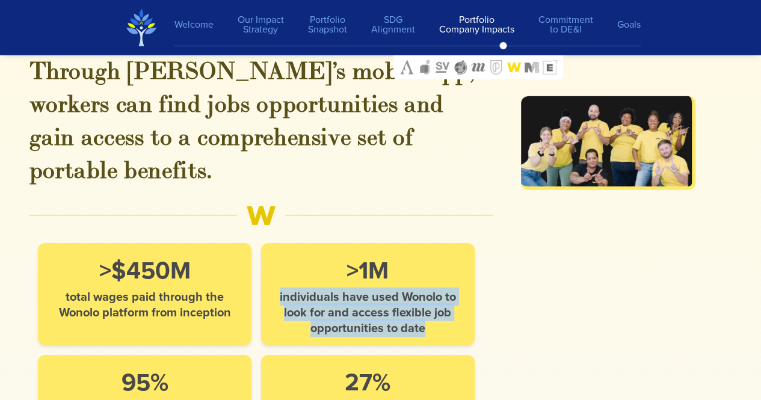
click at [367, 289] on span "individuals have used Wonolo to look for and access flexible job opportunities …" at bounding box center [367, 312] width 180 height 47
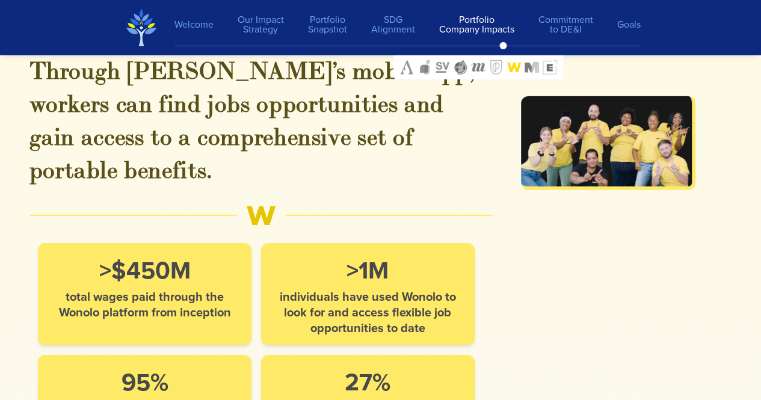
click at [376, 253] on span ">1M" at bounding box center [367, 271] width 42 height 36
click at [372, 289] on span "individuals have used Wonolo to look for and access flexible job opportunities …" at bounding box center [367, 312] width 180 height 47
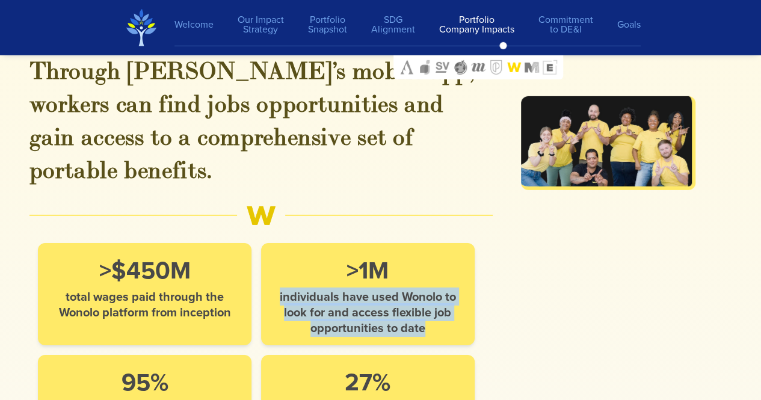
click at [372, 289] on span "individuals have used Wonolo to look for and access flexible job opportunities …" at bounding box center [367, 312] width 180 height 47
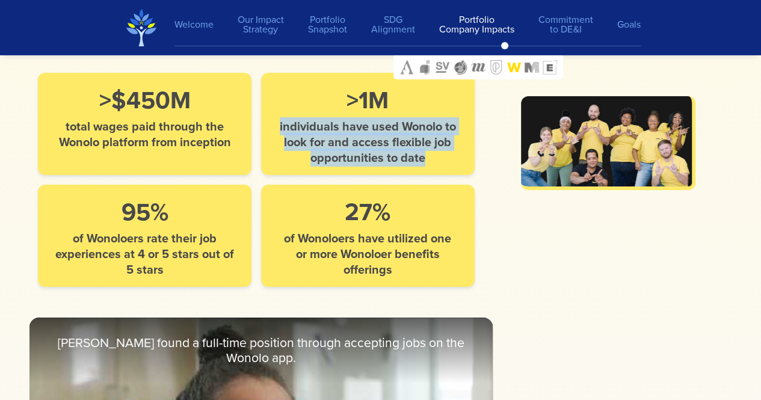
scroll to position [13465, 0]
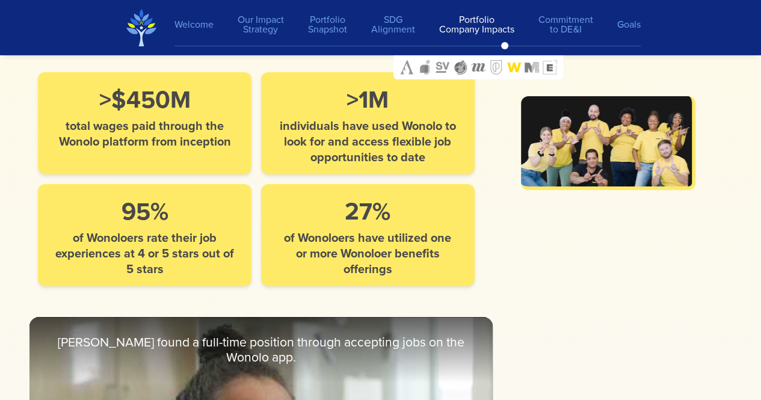
click at [375, 230] on span "of Wonoloers have utilized one or more Wonoloer benefits offerings" at bounding box center [367, 253] width 180 height 47
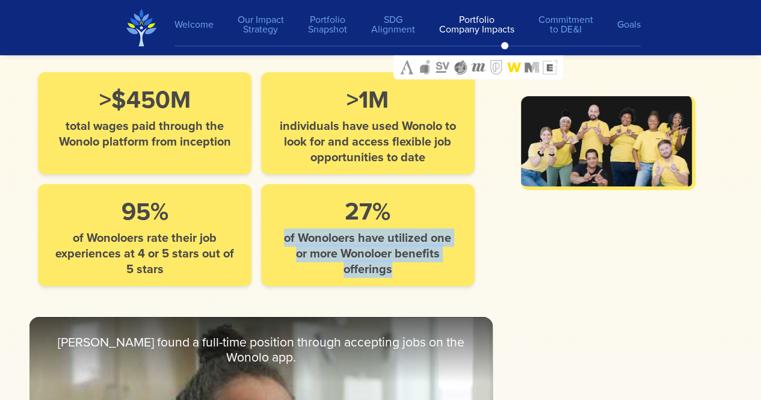
click at [375, 230] on span "of Wonoloers have utilized one or more Wonoloer benefits offerings" at bounding box center [367, 253] width 180 height 47
click at [476, 64] on img at bounding box center [478, 67] width 14 height 14
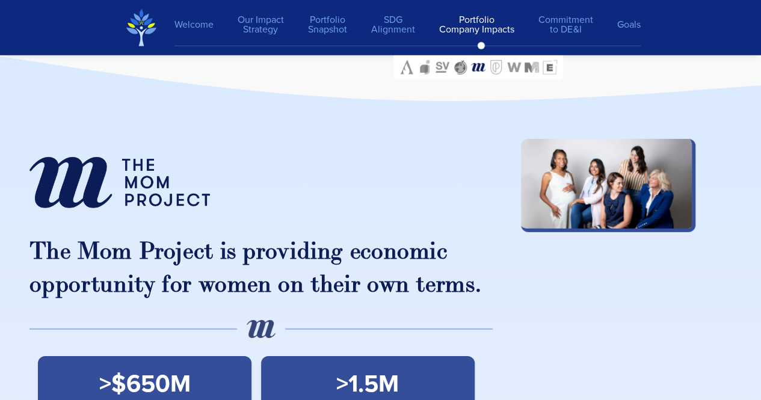
scroll to position [10865, 0]
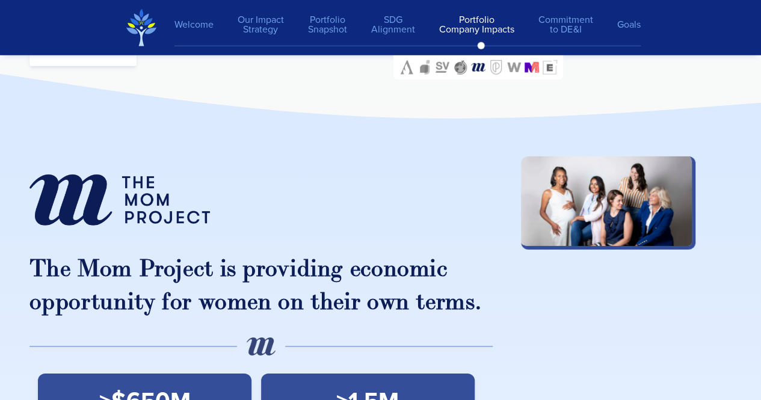
click at [529, 61] on img at bounding box center [531, 67] width 14 height 14
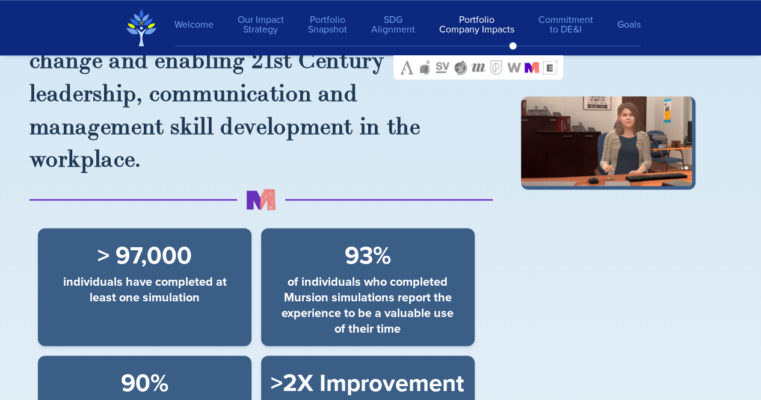
scroll to position [14670, 0]
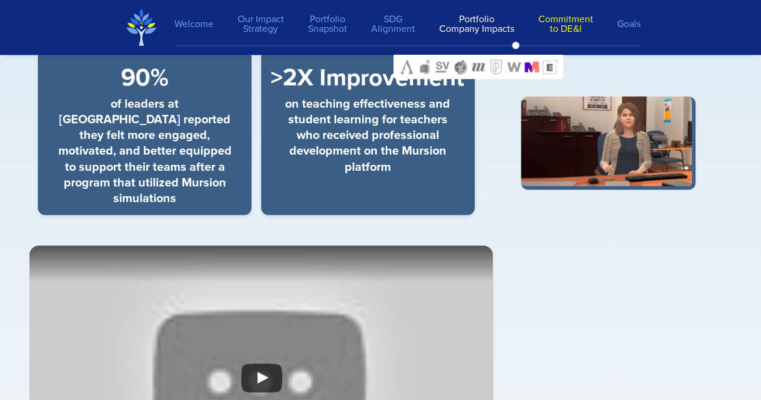
click at [552, 20] on link "Commitment to DE&I" at bounding box center [565, 24] width 79 height 31
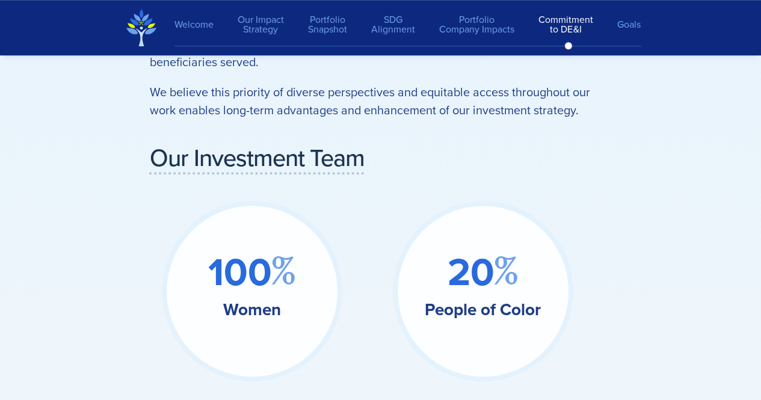
scroll to position [16594, 0]
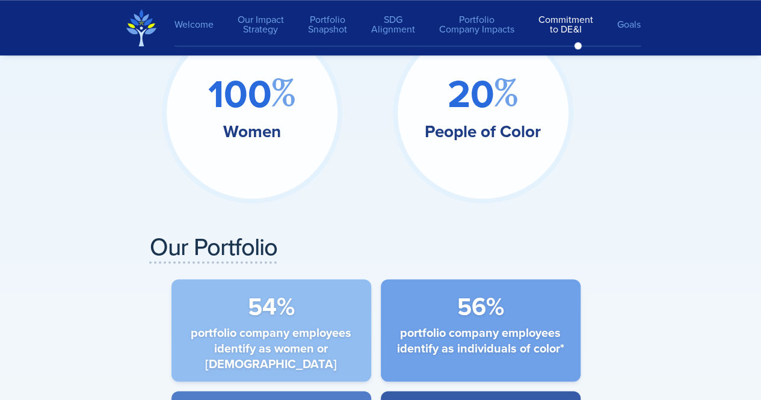
click at [157, 233] on h4 "Our Portfolio" at bounding box center [381, 247] width 462 height 28
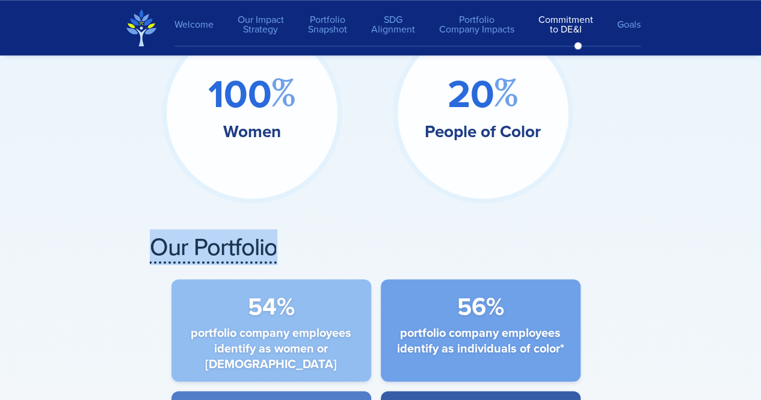
click at [157, 233] on h4 "Our Portfolio" at bounding box center [381, 247] width 462 height 28
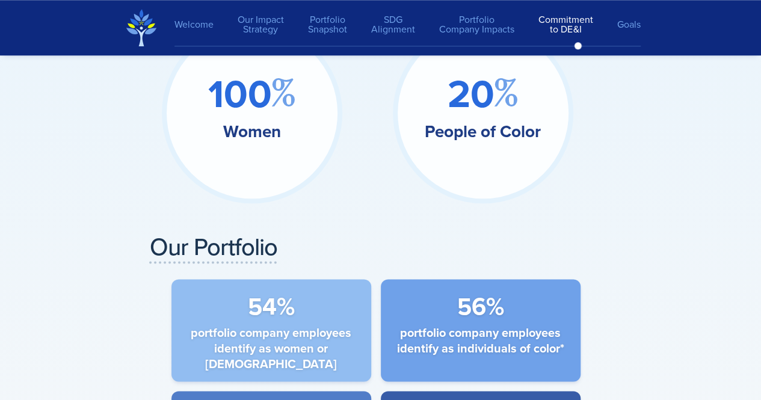
click at [103, 252] on div "C o m m i t m e n t t o D i v e r s i t y , E q u i t y & I n c l u s i o n Lee…" at bounding box center [381, 175] width 722 height 1141
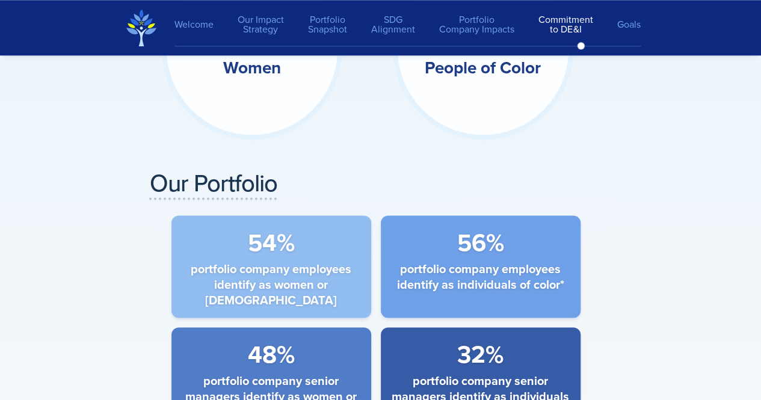
scroll to position [16632, 0]
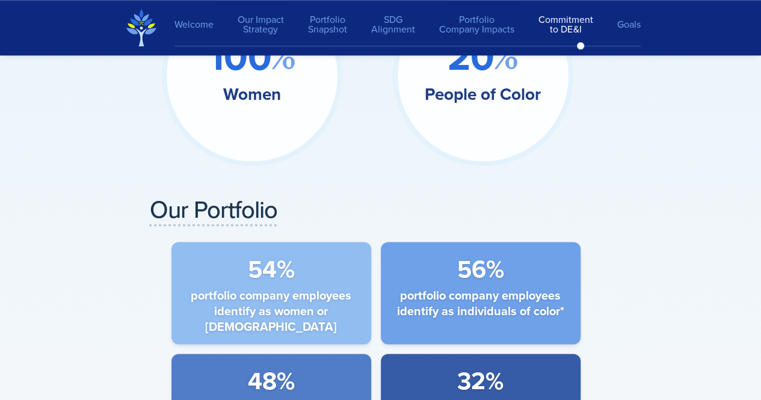
click at [294, 287] on span "portfolio company employees identify as women or [DEMOGRAPHIC_DATA]" at bounding box center [271, 310] width 180 height 47
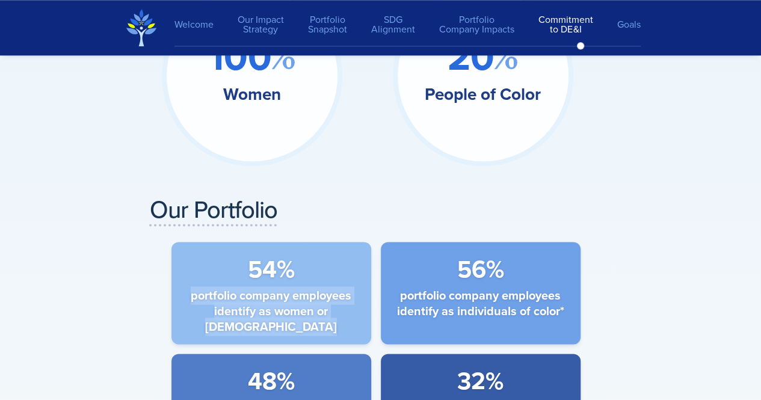
click at [294, 287] on span "portfolio company employees identify as women or [DEMOGRAPHIC_DATA]" at bounding box center [271, 310] width 180 height 47
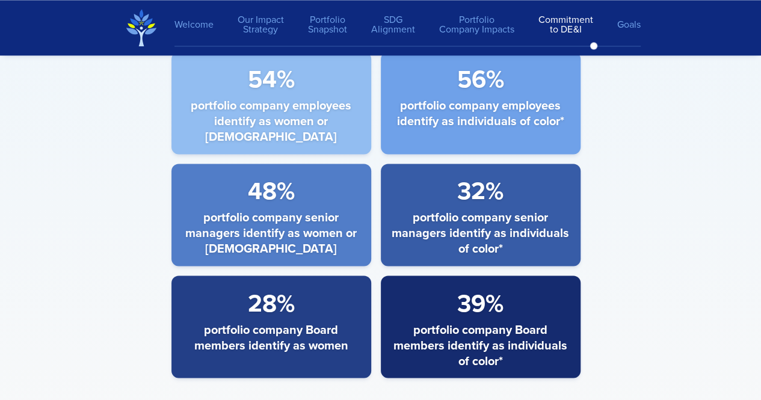
click at [306, 321] on span "portfolio company Board members identify as women" at bounding box center [271, 336] width 180 height 31
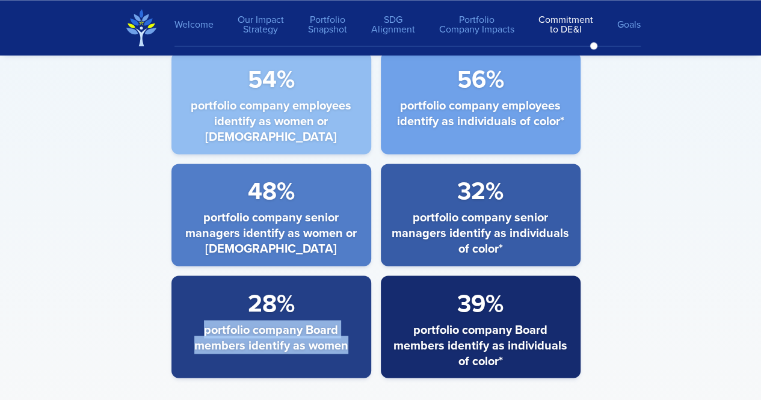
click at [306, 321] on span "portfolio company Board members identify as women" at bounding box center [271, 336] width 180 height 31
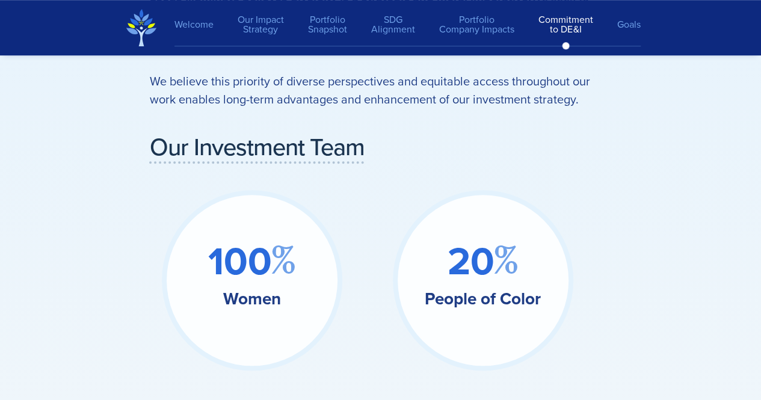
scroll to position [16420, 0]
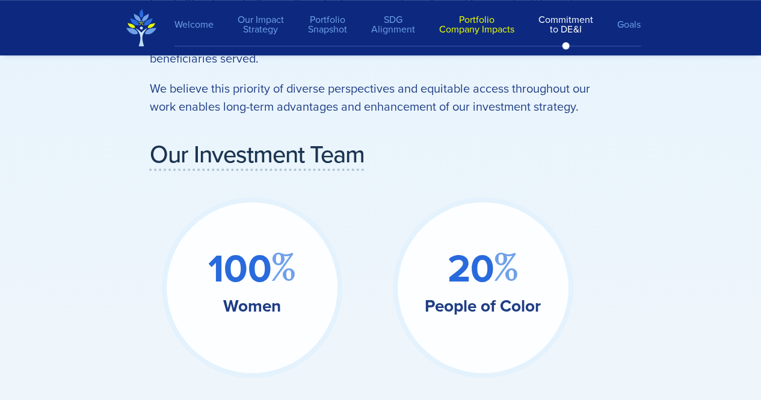
click at [472, 17] on link "Portfolio Company Impacts" at bounding box center [476, 24] width 99 height 31
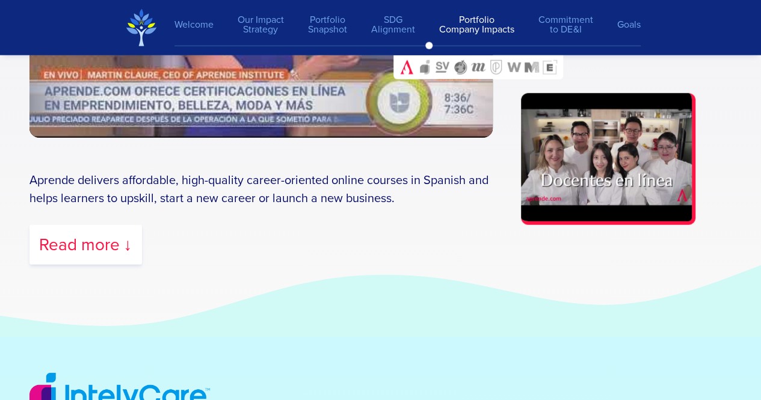
scroll to position [5026, 0]
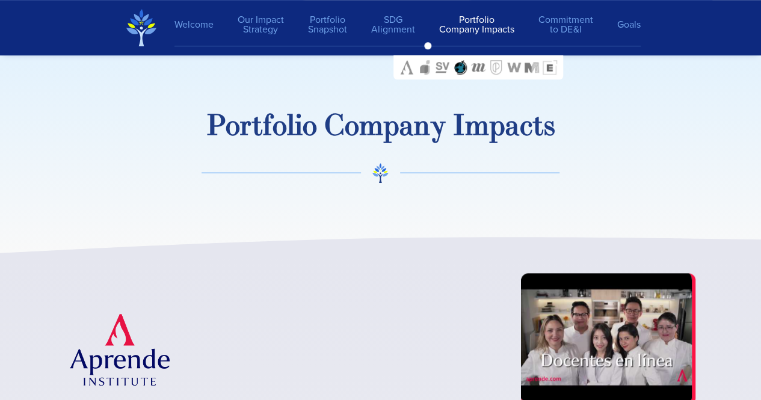
click at [459, 72] on img at bounding box center [460, 67] width 14 height 14
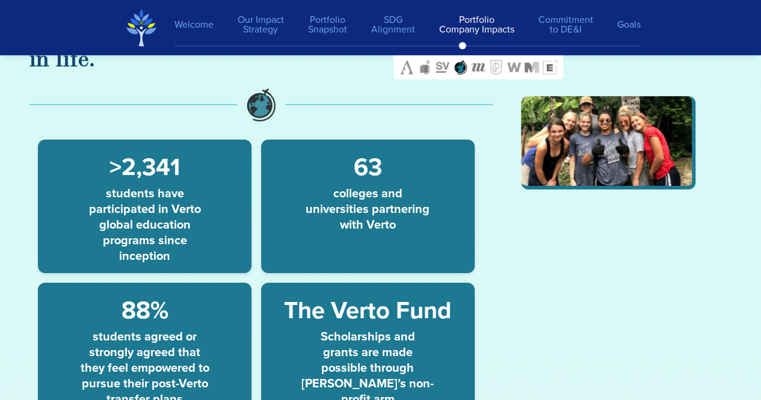
scroll to position [8821, 0]
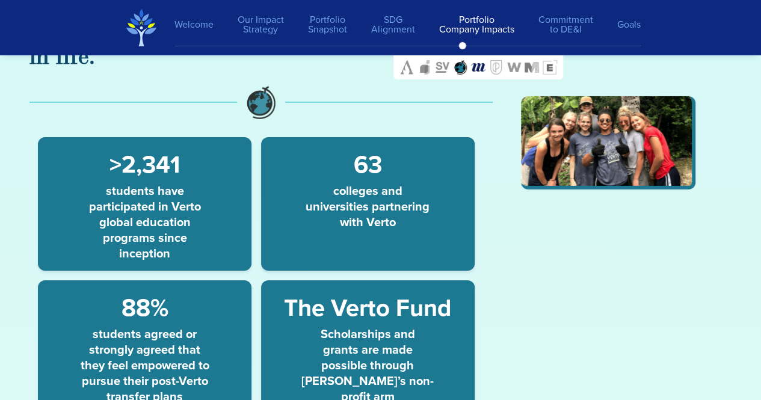
click at [481, 64] on img at bounding box center [478, 67] width 14 height 14
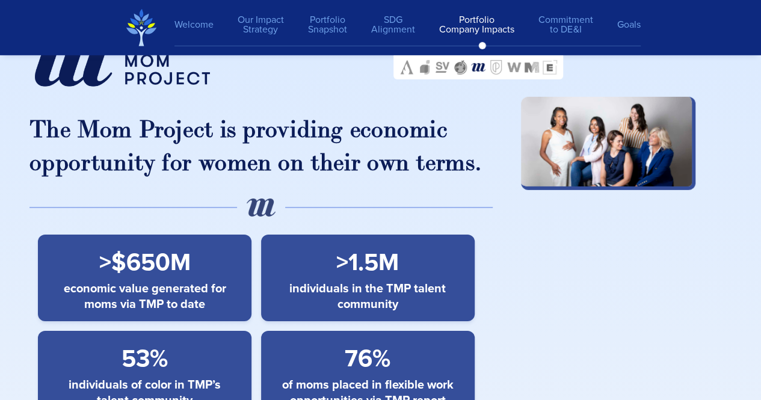
scroll to position [11003, 0]
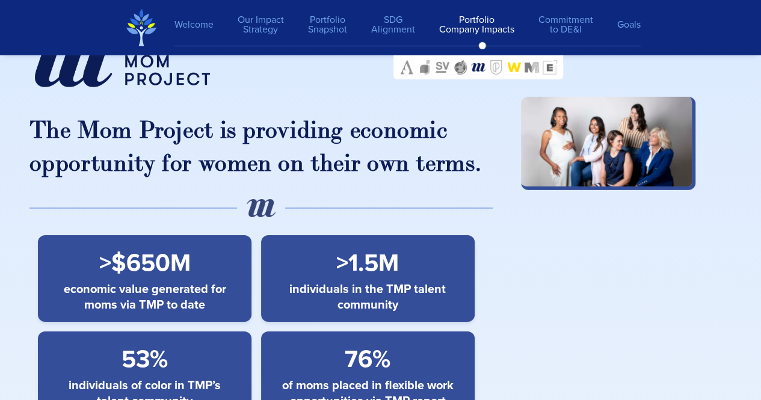
click at [517, 65] on img at bounding box center [514, 67] width 14 height 14
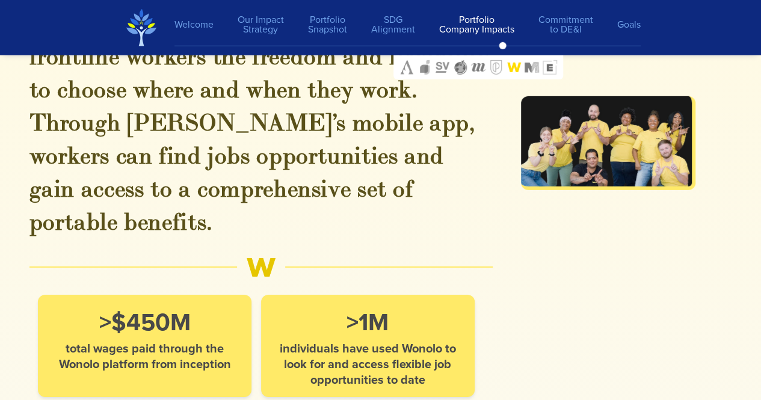
scroll to position [13243, 0]
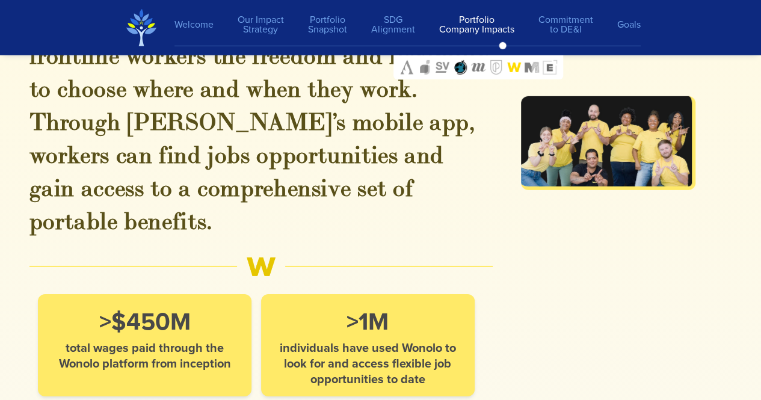
click at [456, 70] on img at bounding box center [460, 67] width 14 height 14
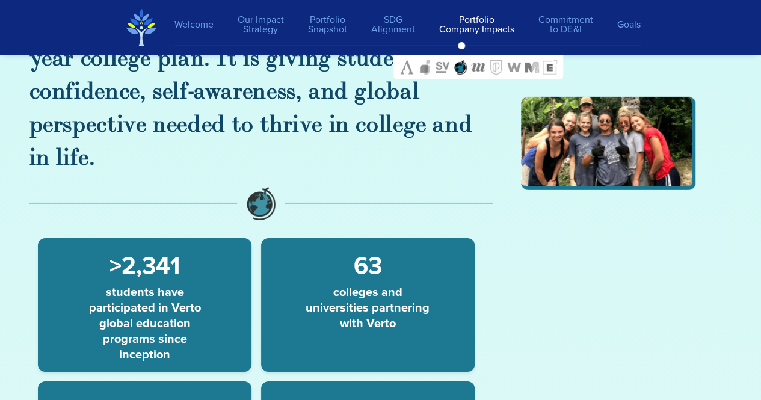
scroll to position [8775, 0]
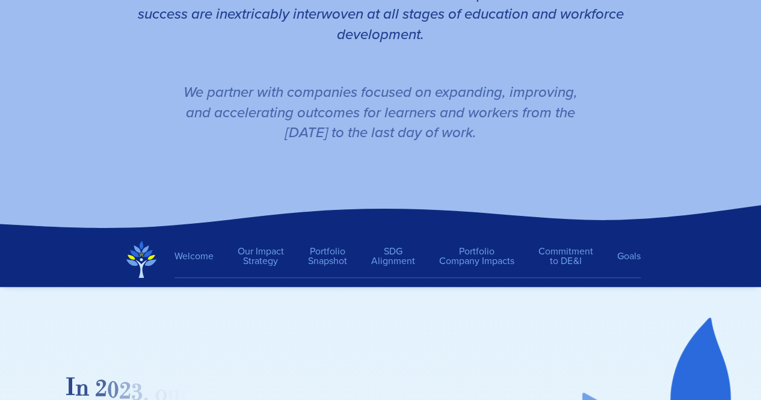
scroll to position [389, 0]
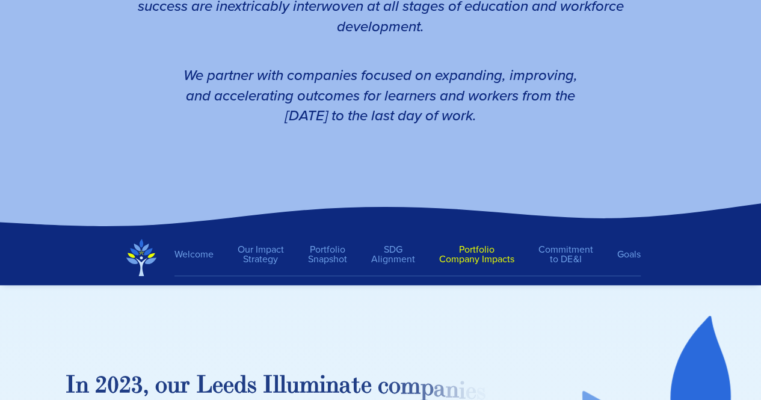
click at [459, 245] on link "Portfolio Company Impacts" at bounding box center [476, 254] width 99 height 31
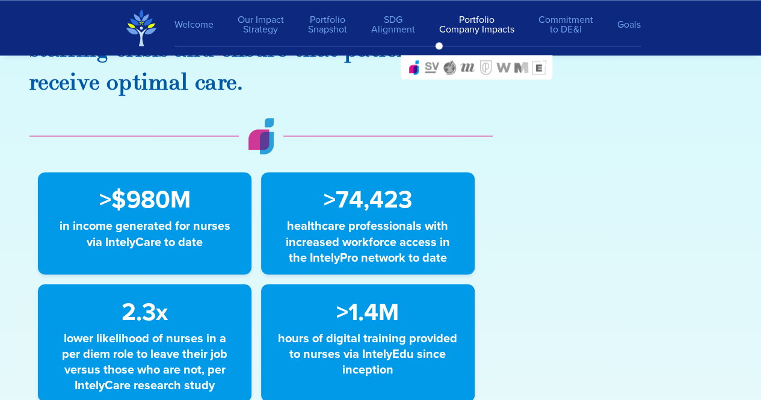
scroll to position [5477, 0]
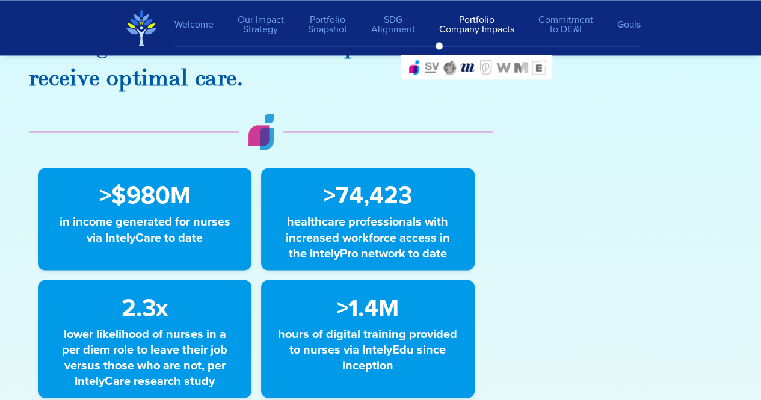
click at [468, 64] on img at bounding box center [467, 67] width 14 height 14
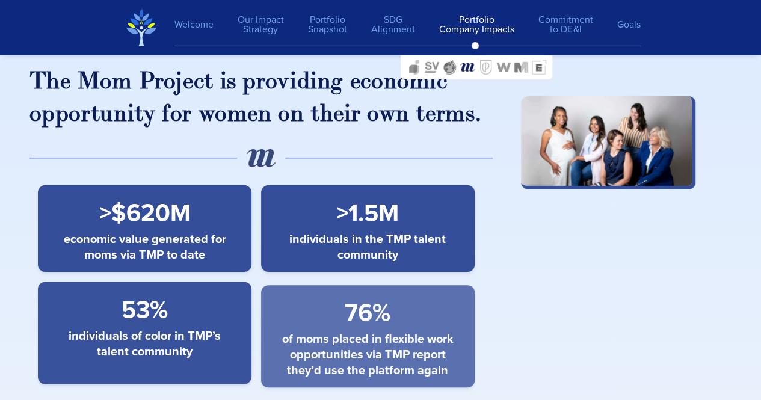
scroll to position [8637, 0]
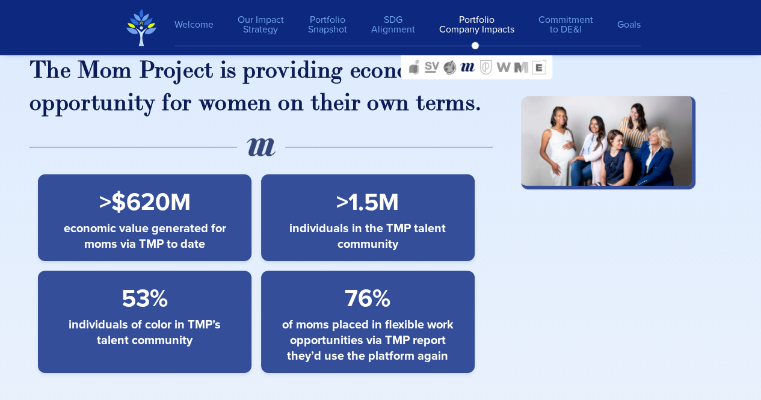
click at [203, 94] on h3 "The Mom Project is providing economic opportunity for women on their own terms." at bounding box center [261, 88] width 464 height 66
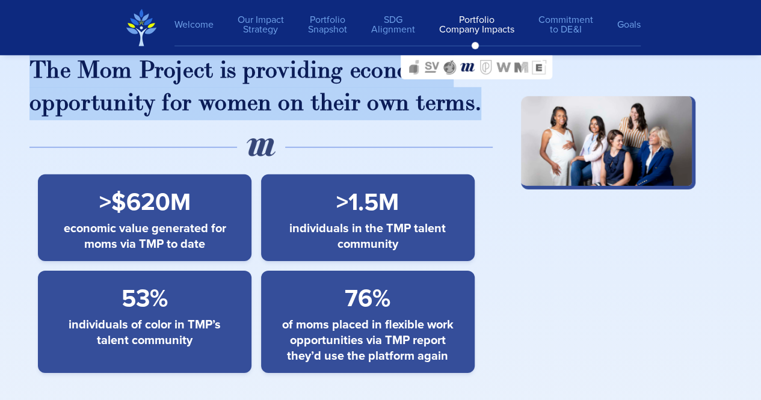
click at [203, 94] on h3 "The Mom Project is providing economic opportunity for women on their own terms." at bounding box center [261, 88] width 464 height 66
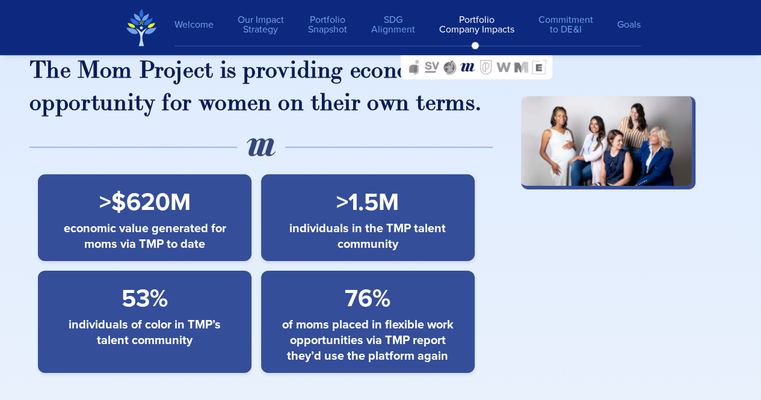
click at [131, 184] on span ">$620M" at bounding box center [144, 202] width 91 height 36
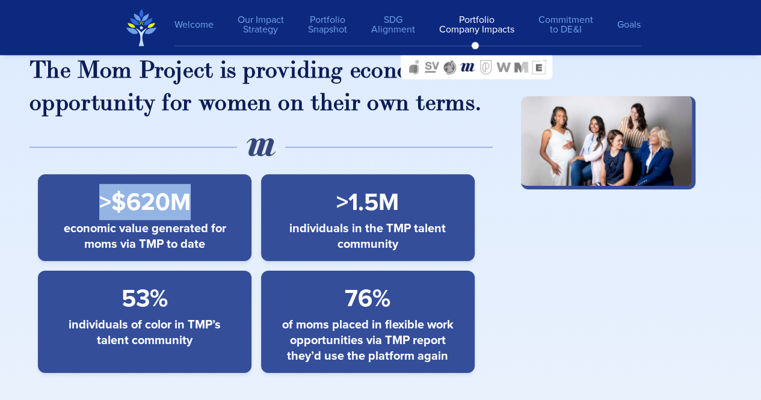
click at [131, 184] on span ">$620M" at bounding box center [144, 202] width 91 height 36
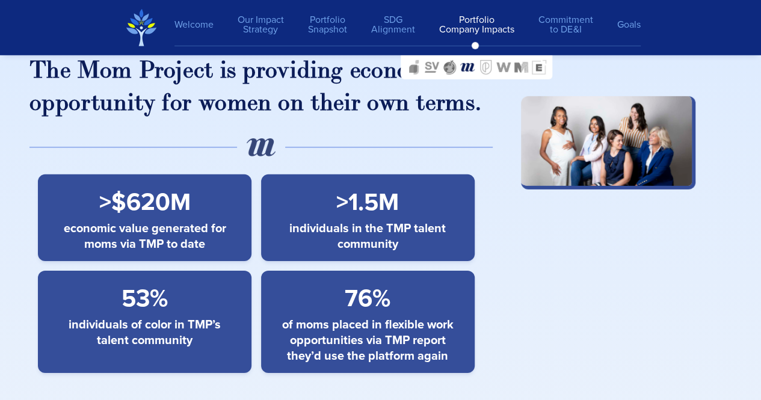
click at [120, 220] on span "economic value generated for moms via TMP to date" at bounding box center [145, 235] width 180 height 31
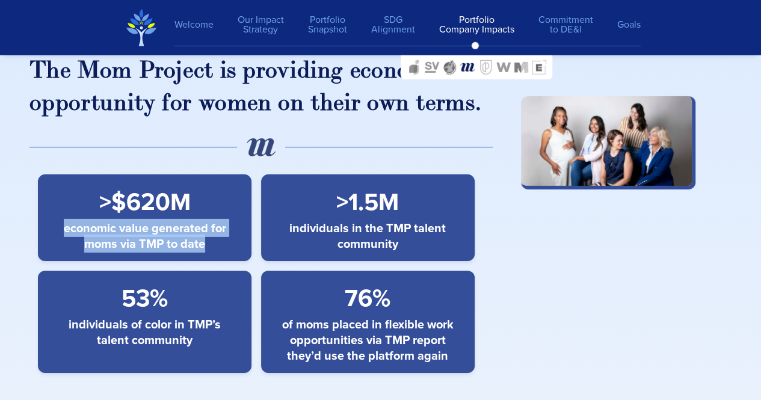
click at [120, 220] on span "economic value generated for moms via TMP to date" at bounding box center [145, 235] width 180 height 31
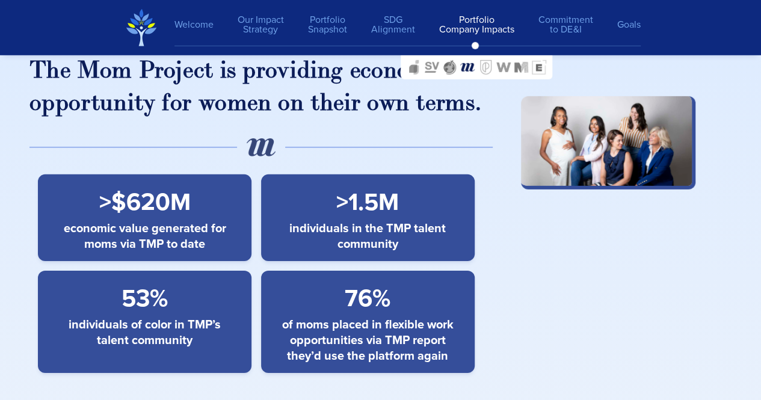
click at [123, 198] on span ">$620M" at bounding box center [144, 202] width 91 height 36
click at [126, 186] on span ">$620M" at bounding box center [144, 202] width 91 height 36
drag, startPoint x: 126, startPoint y: 186, endPoint x: 179, endPoint y: 183, distance: 53.0
click at [179, 184] on span ">$620M" at bounding box center [144, 202] width 91 height 36
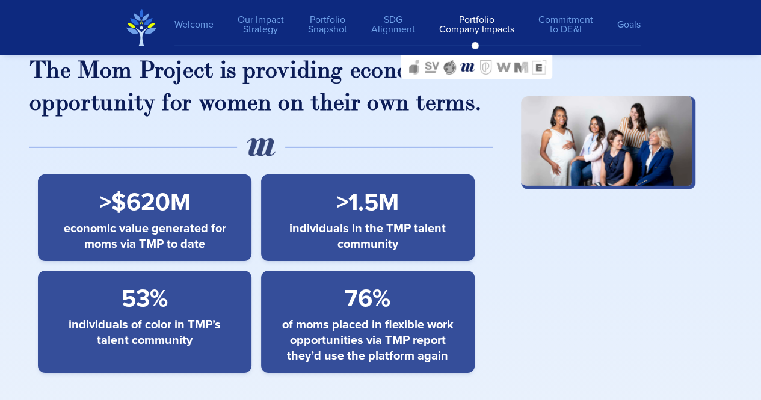
click at [179, 89] on h3 "The Mom Project is providing economic opportunity for women on their own terms." at bounding box center [261, 88] width 464 height 66
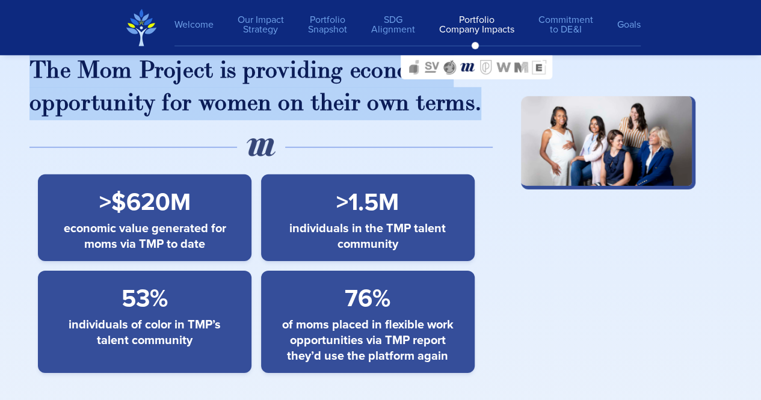
click at [179, 89] on h3 "The Mom Project is providing economic opportunity for women on their own terms." at bounding box center [261, 88] width 464 height 66
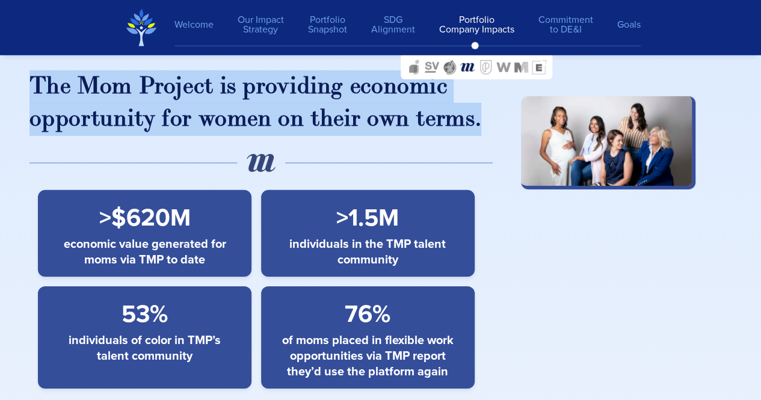
scroll to position [8620, 0]
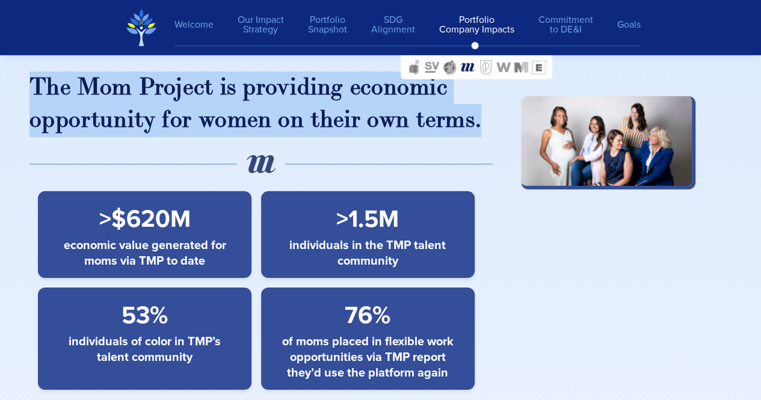
click at [179, 89] on h3 "The Mom Project is providing economic opportunity for women on their own terms." at bounding box center [261, 105] width 464 height 66
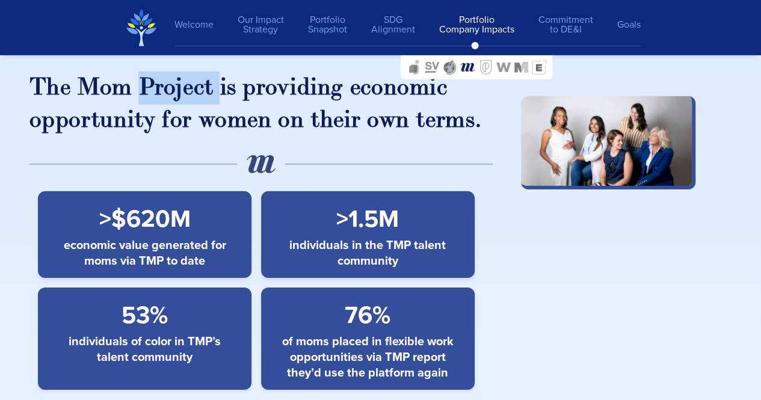
click at [179, 89] on h3 "The Mom Project is providing economic opportunity for women on their own terms." at bounding box center [261, 105] width 464 height 66
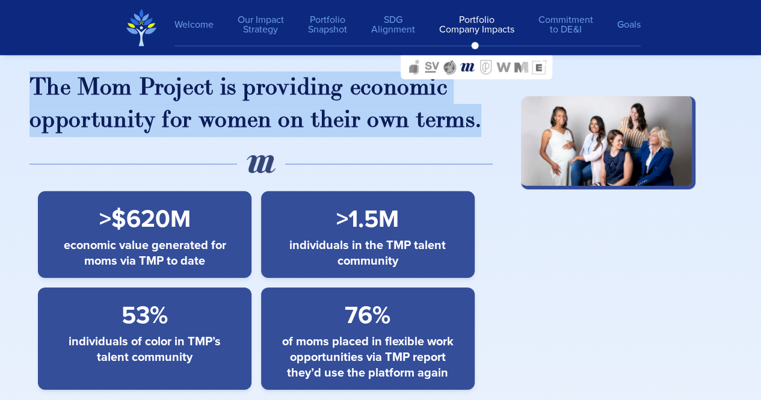
click at [179, 89] on h3 "The Mom Project is providing economic opportunity for women on their own terms." at bounding box center [261, 105] width 464 height 66
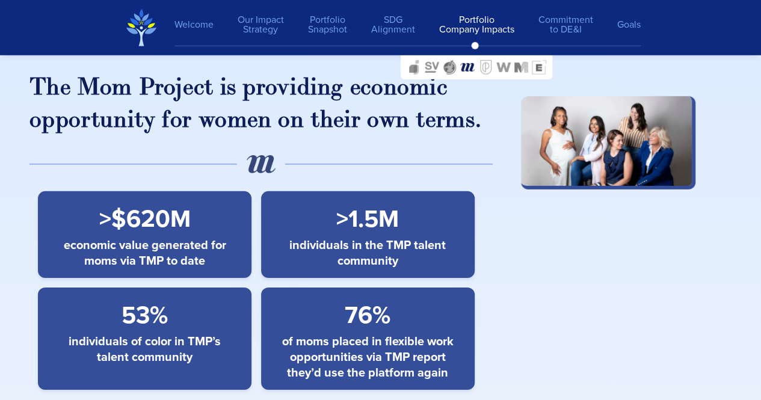
click at [160, 204] on span ">$620M" at bounding box center [144, 219] width 91 height 36
click at [198, 82] on h3 "The Mom Project is providing economic opportunity for women on their own terms." at bounding box center [261, 105] width 464 height 66
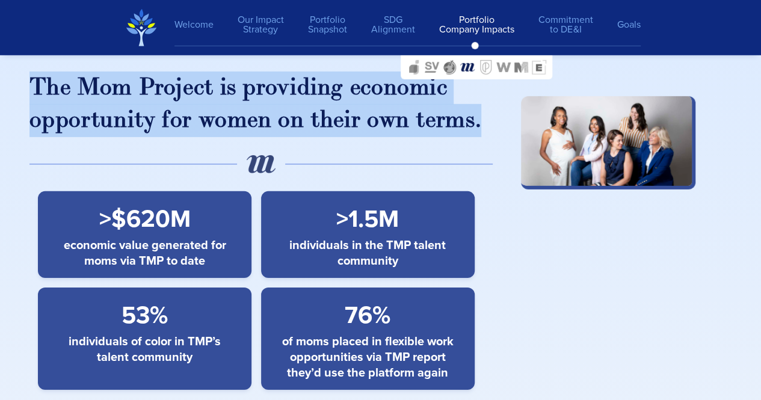
click at [198, 82] on h3 "The Mom Project is providing economic opportunity for women on their own terms." at bounding box center [261, 105] width 464 height 66
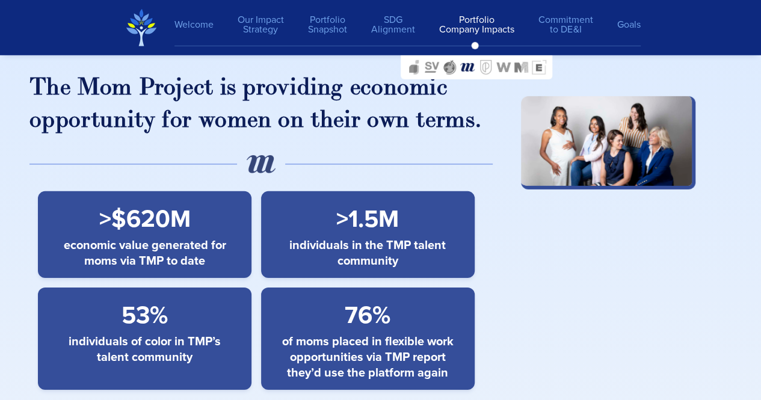
click at [157, 202] on span ">$620M" at bounding box center [144, 219] width 91 height 36
drag, startPoint x: 123, startPoint y: 205, endPoint x: 184, endPoint y: 197, distance: 61.8
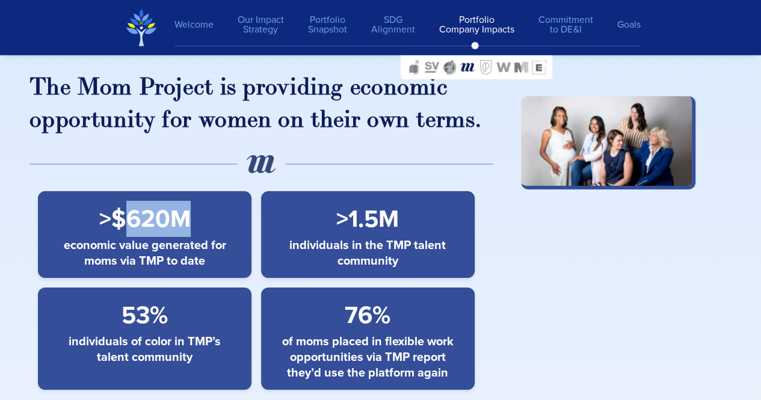
click at [184, 201] on span ">$620M" at bounding box center [144, 219] width 91 height 36
click at [125, 204] on span ">$620M" at bounding box center [144, 219] width 91 height 36
drag, startPoint x: 109, startPoint y: 207, endPoint x: 198, endPoint y: 218, distance: 89.7
click at [198, 218] on div ">$620M" at bounding box center [145, 219] width 194 height 36
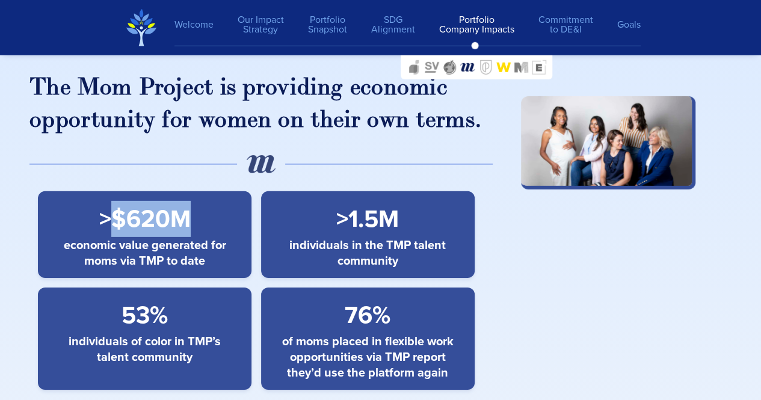
click at [506, 67] on img at bounding box center [503, 67] width 14 height 14
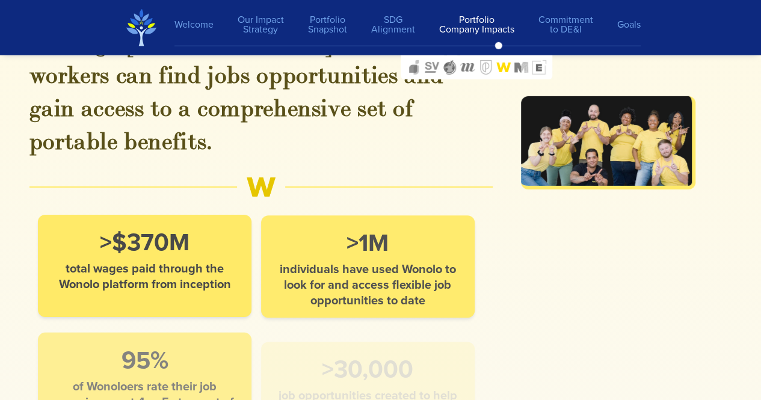
scroll to position [10929, 0]
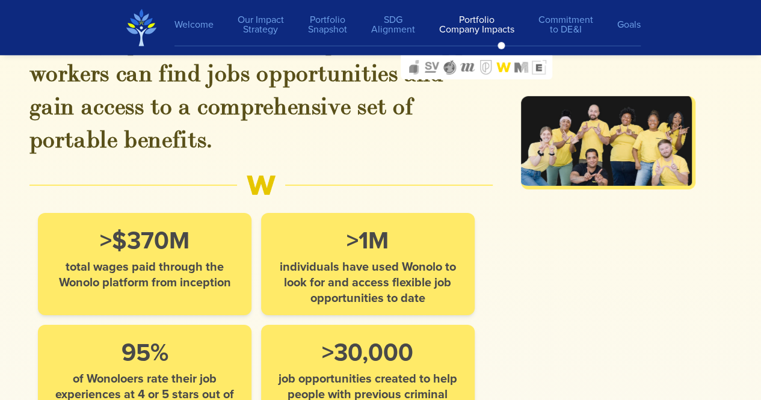
click at [239, 230] on div ">$370M total wages paid through the Wonolo platform from inception" at bounding box center [144, 264] width 213 height 102
click at [403, 92] on h3 "Wonolo enables workforce access by giving frontline workers the freedom and fle…" at bounding box center [261, 42] width 464 height 231
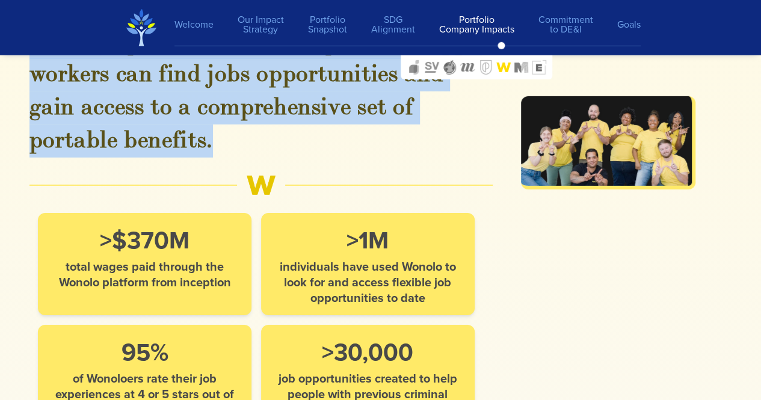
click at [403, 92] on h3 "Wonolo enables workforce access by giving frontline workers the freedom and fle…" at bounding box center [261, 42] width 464 height 231
click at [402, 95] on h3 "Wonolo enables workforce access by giving frontline workers the freedom and fle…" at bounding box center [261, 42] width 464 height 231
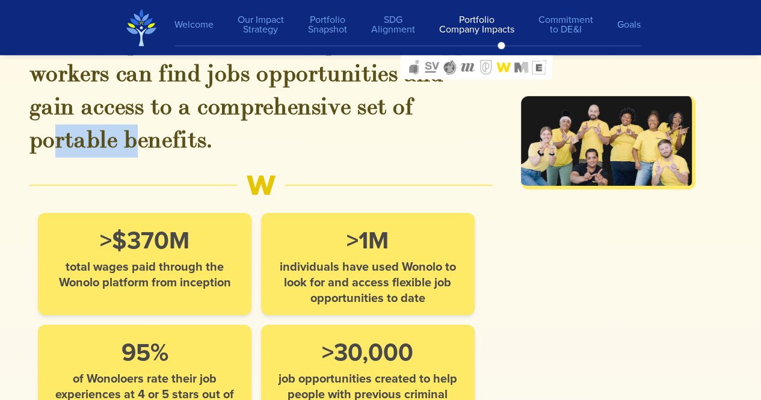
click at [402, 95] on h3 "Wonolo enables workforce access by giving frontline workers the freedom and fle…" at bounding box center [261, 42] width 464 height 231
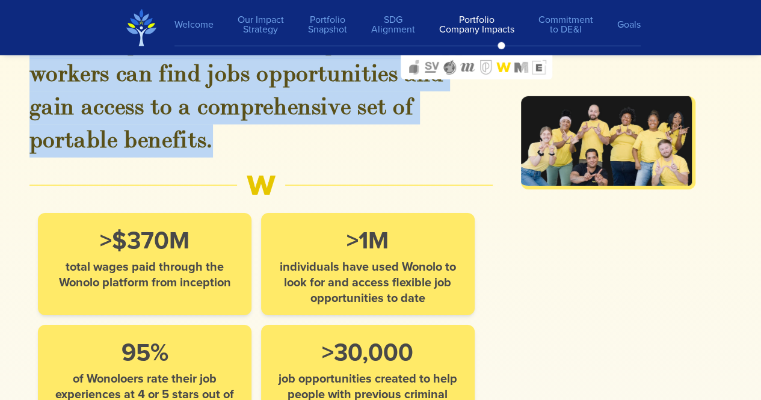
click at [402, 95] on h3 "Wonolo enables workforce access by giving frontline workers the freedom and fle…" at bounding box center [261, 42] width 464 height 231
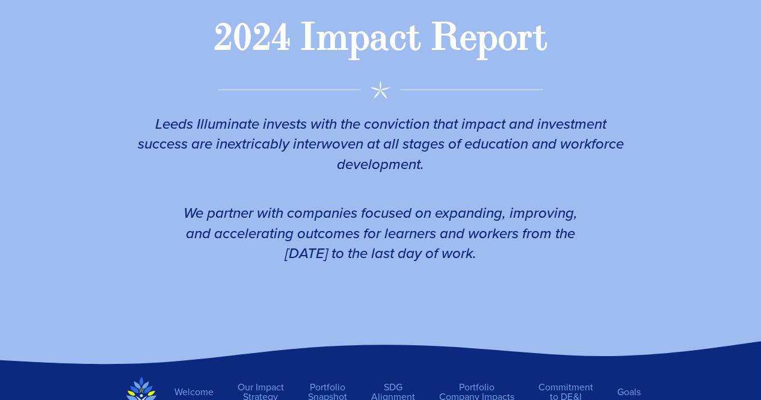
scroll to position [520, 0]
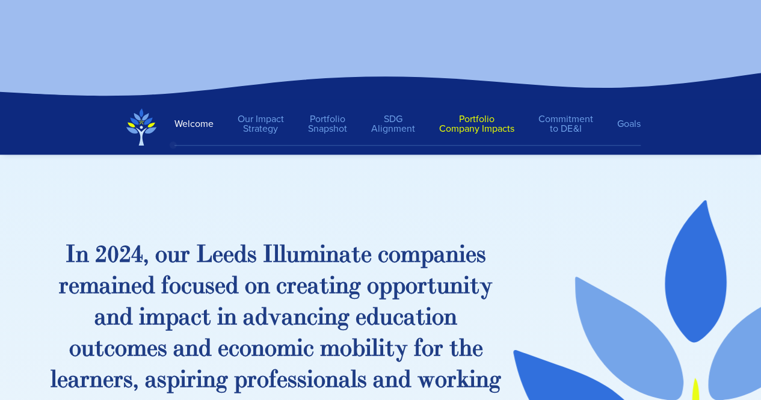
click at [481, 121] on link "Portfolio Company Impacts" at bounding box center [476, 123] width 99 height 31
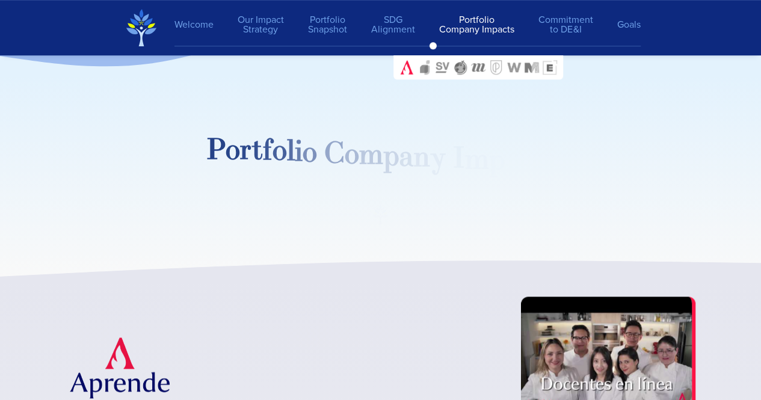
scroll to position [5026, 0]
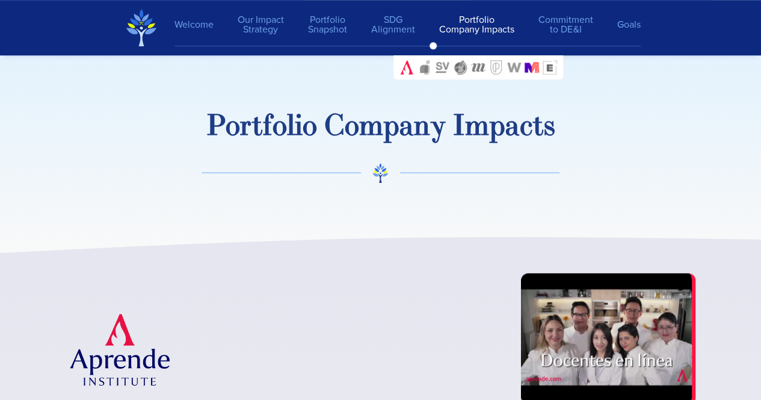
click at [534, 70] on img at bounding box center [531, 67] width 14 height 14
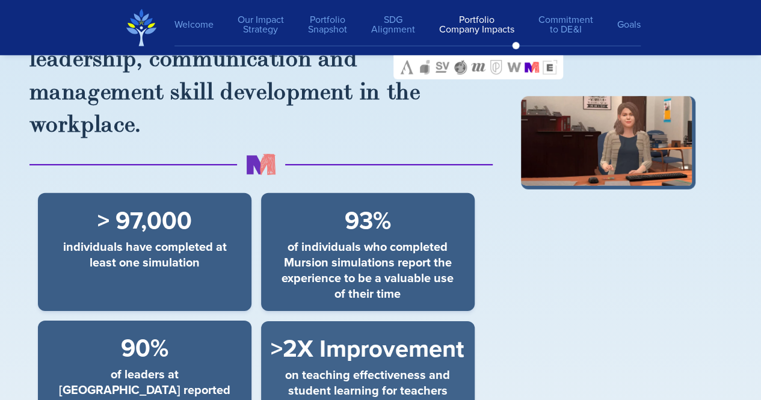
scroll to position [13139, 0]
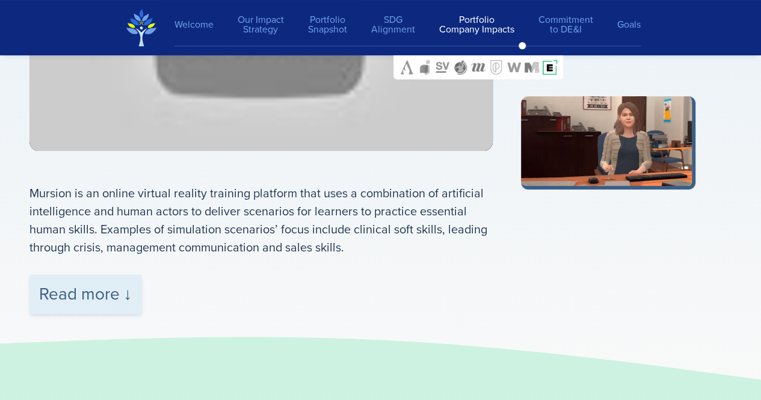
click at [100, 274] on div "Read more ↓" at bounding box center [85, 294] width 112 height 40
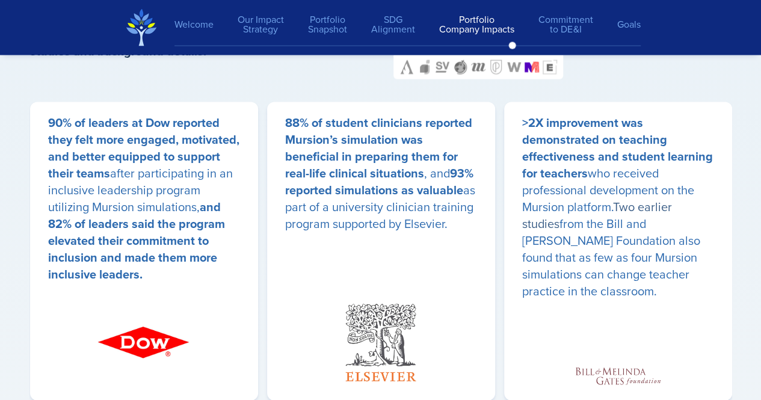
scroll to position [14899, 0]
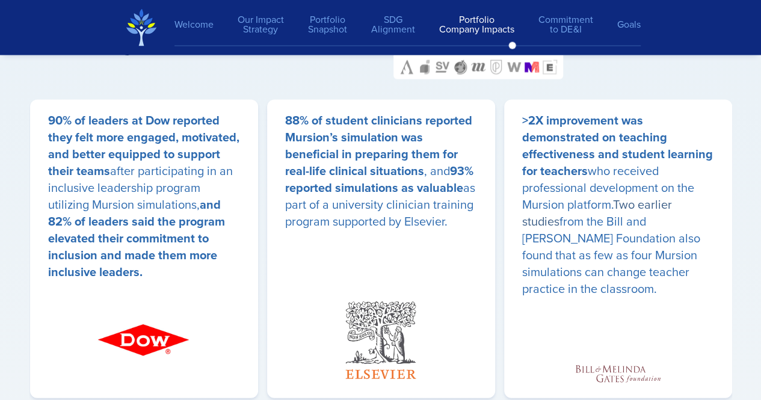
click at [576, 359] on img at bounding box center [618, 373] width 96 height 29
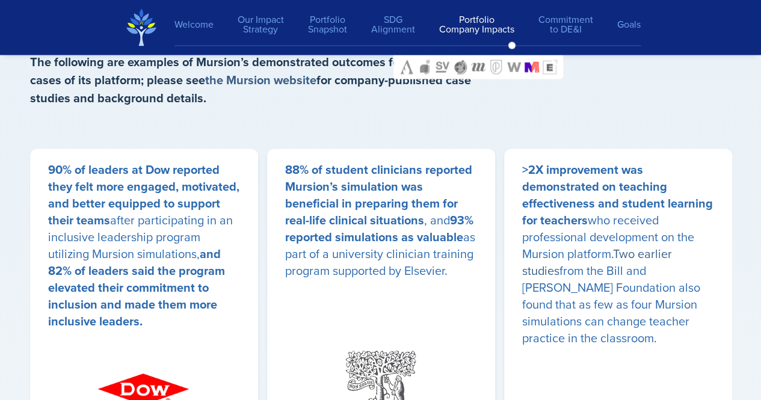
scroll to position [14848, 0]
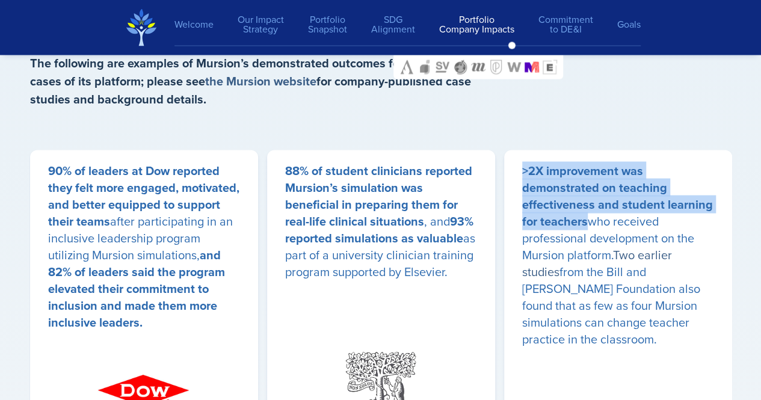
drag, startPoint x: 522, startPoint y: 109, endPoint x: 586, endPoint y: 160, distance: 81.3
click at [586, 162] on strong ">2X improvement was demonstrated on teaching effectiveness and student learning…" at bounding box center [617, 196] width 191 height 69
copy strong ">2X improvement was demonstrated on teaching effectiveness and student learning…"
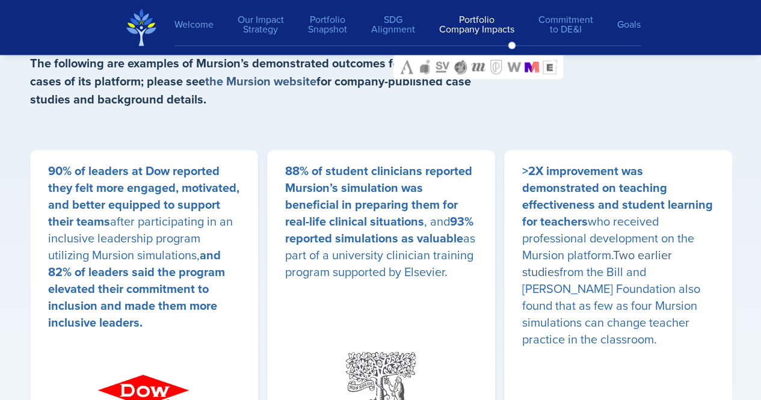
click at [565, 195] on p ">2X improvement was demonstrated on teaching effectiveness and student learning…" at bounding box center [618, 254] width 192 height 185
